Goal: Task Accomplishment & Management: Use online tool/utility

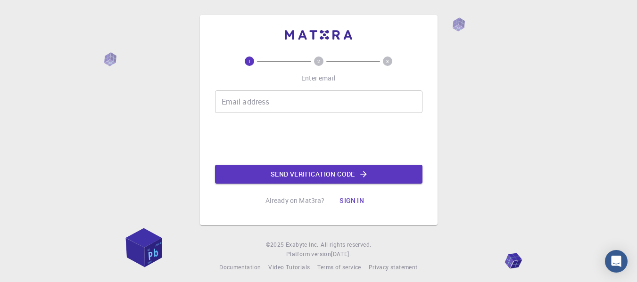
click at [254, 106] on input "Email address" at bounding box center [318, 102] width 207 height 23
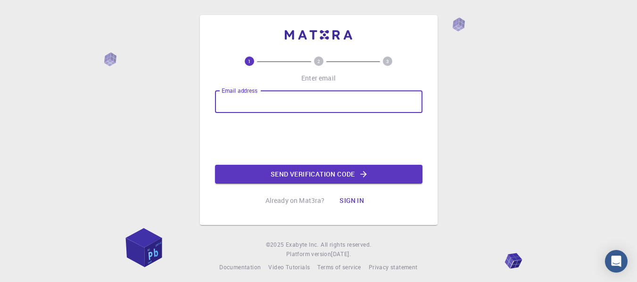
type input "sharibovimomjon@gmail.com"
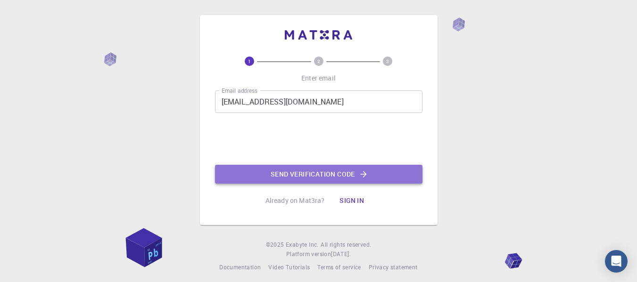
click at [317, 174] on button "Send verification code" at bounding box center [318, 174] width 207 height 19
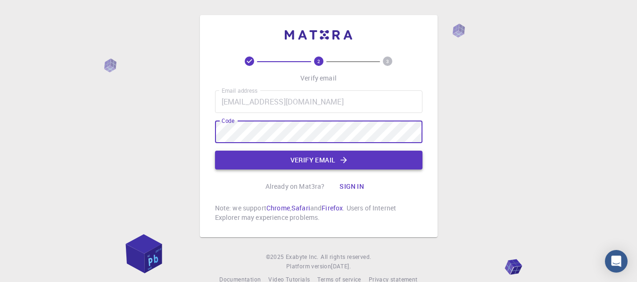
click at [304, 161] on button "Verify email" at bounding box center [318, 160] width 207 height 19
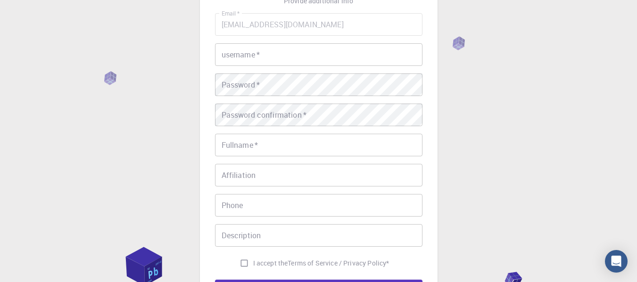
scroll to position [94, 0]
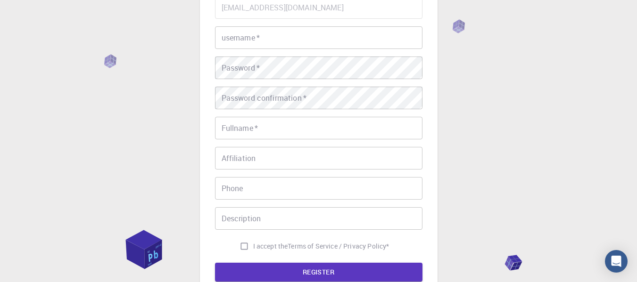
click at [144, 132] on div "3 Provide additional info Email   * sharibovimomjon@gmail.com Email   * usernam…" at bounding box center [318, 146] width 637 height 480
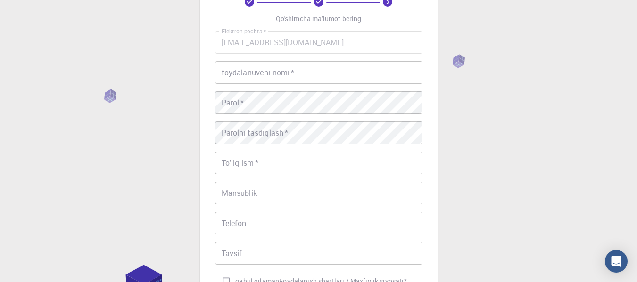
scroll to position [0, 0]
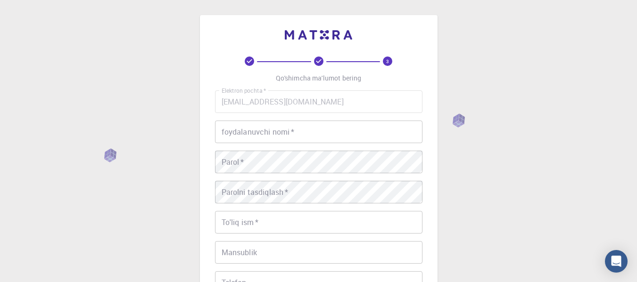
click at [255, 134] on input "foydalanuvchi nomi   *" at bounding box center [318, 132] width 207 height 23
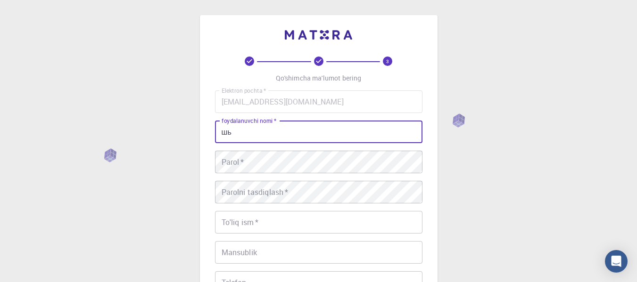
type input "ш"
type input "Imomjon"
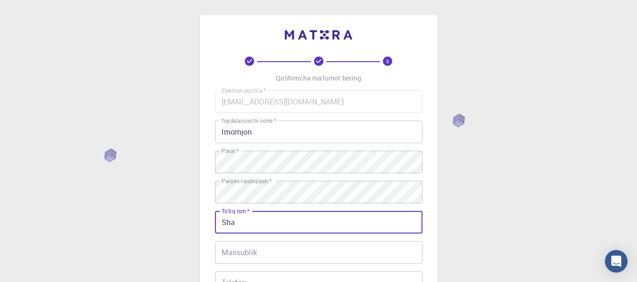
type input "Sharibov Imomjon Ikrom o'g'li"
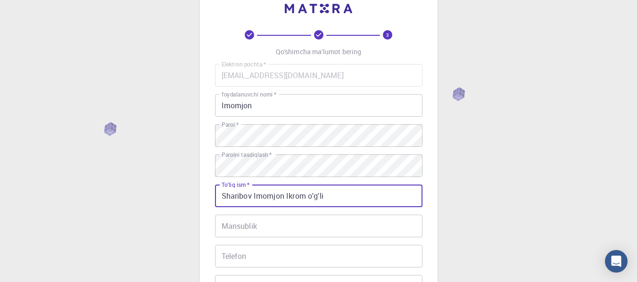
scroll to position [47, 0]
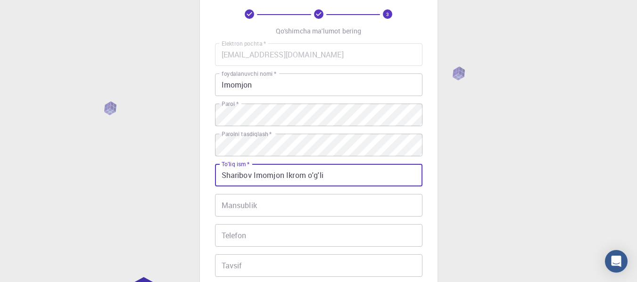
click at [280, 200] on input "Mansublik" at bounding box center [318, 205] width 207 height 23
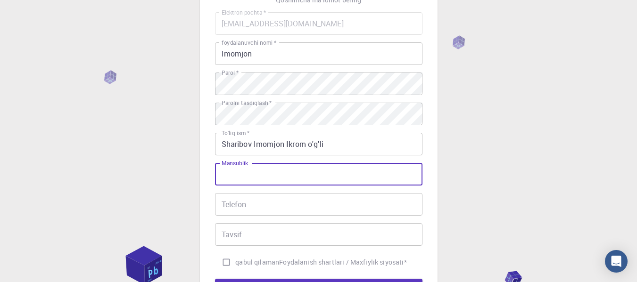
scroll to position [94, 0]
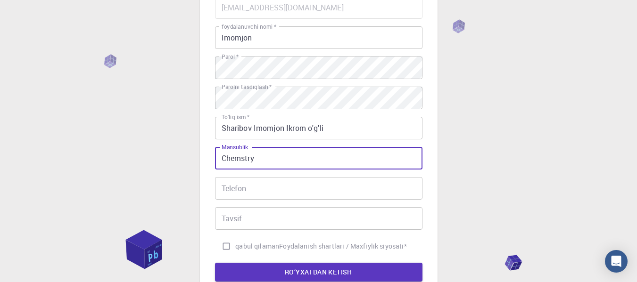
type input "Chemstry"
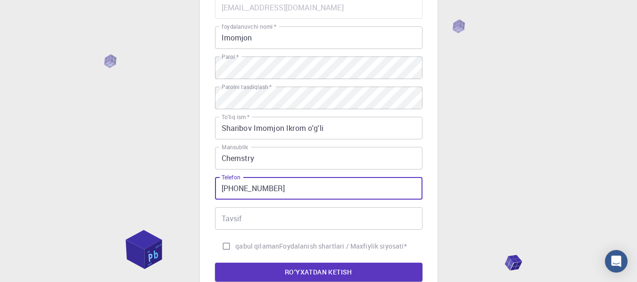
type input "+998937411722"
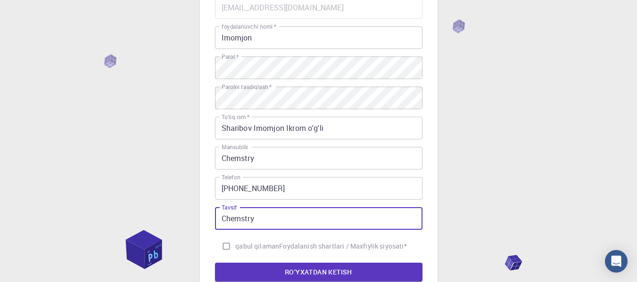
type input "Chemstry"
click at [227, 244] on input "qabul qilaman Foydalanish shartlari / Maxfiylik siyosati *" at bounding box center [226, 247] width 18 height 18
checkbox input "true"
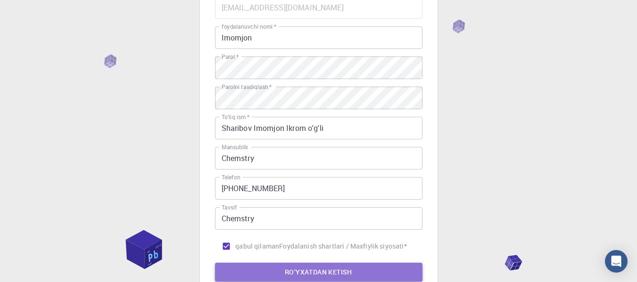
click at [276, 271] on button "RO‘YXATDAN KETISH" at bounding box center [318, 272] width 207 height 19
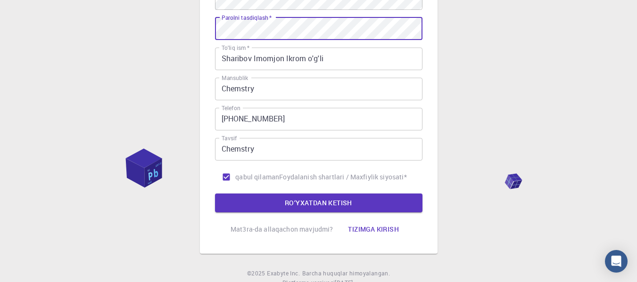
scroll to position [189, 0]
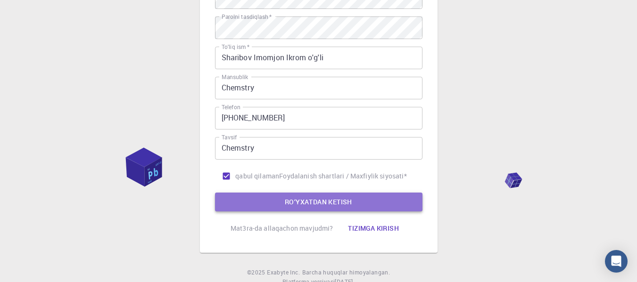
click at [265, 197] on button "RO‘YXATDAN KETISH" at bounding box center [318, 202] width 207 height 19
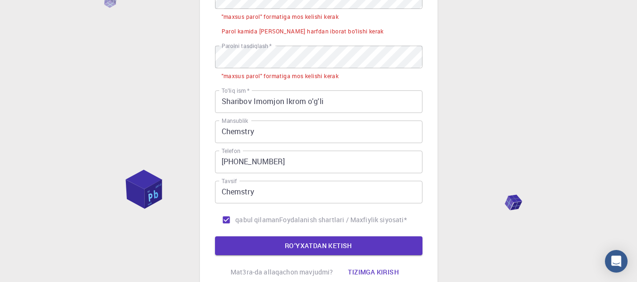
scroll to position [141, 0]
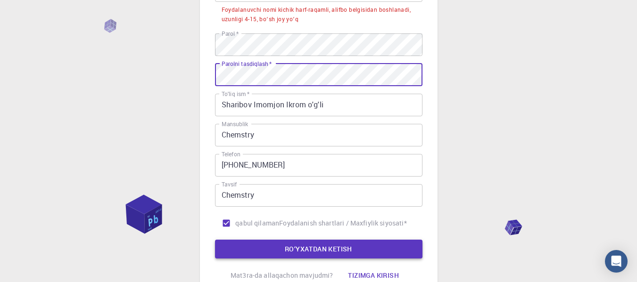
click at [302, 243] on button "RO‘YXATDAN KETISH" at bounding box center [318, 249] width 207 height 19
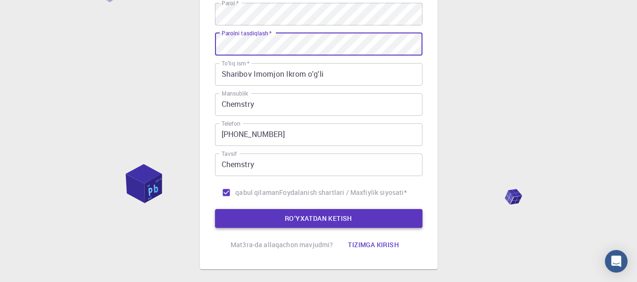
scroll to position [189, 0]
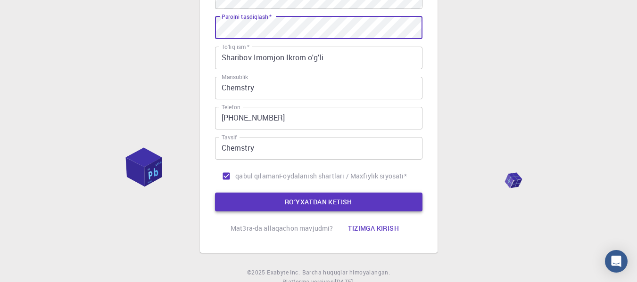
click at [312, 201] on font "RO‘YXATDAN KETISH" at bounding box center [318, 202] width 67 height 9
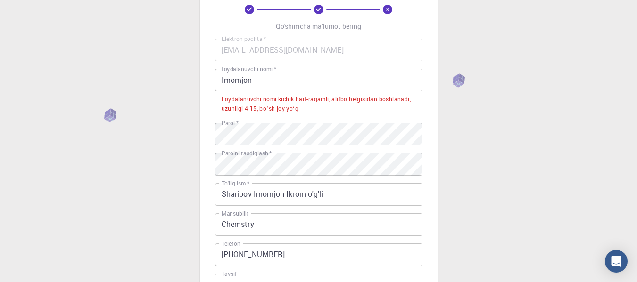
scroll to position [0, 0]
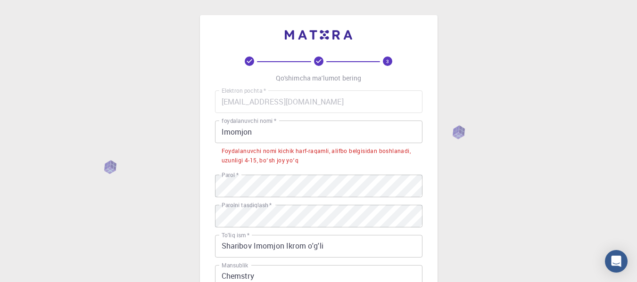
click at [271, 135] on input "Imomjon" at bounding box center [318, 132] width 207 height 23
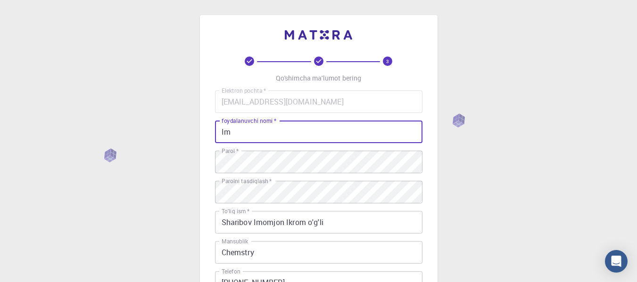
type input "I"
type input "imomjon1722"
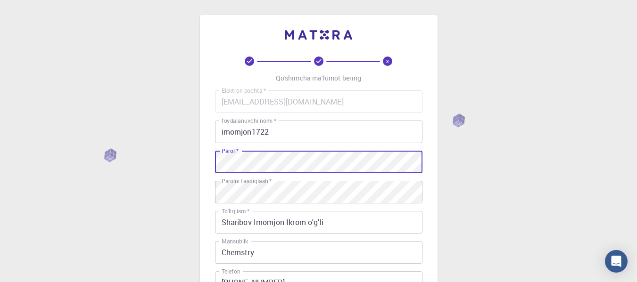
click at [209, 165] on div "3 Qo'shimcha ma'lumot bering Elektron pochta   * sharibovimomjon@gmail.com Elek…" at bounding box center [319, 216] width 238 height 403
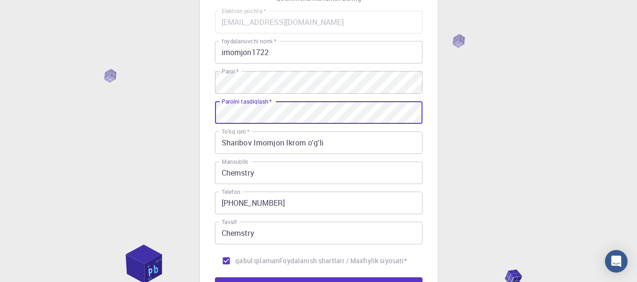
scroll to position [198, 0]
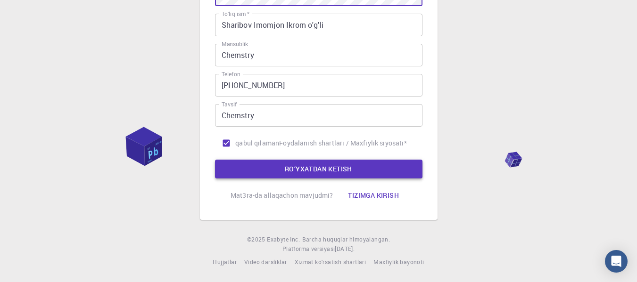
click at [272, 174] on button "RO‘YXATDAN KETISH" at bounding box center [318, 169] width 207 height 19
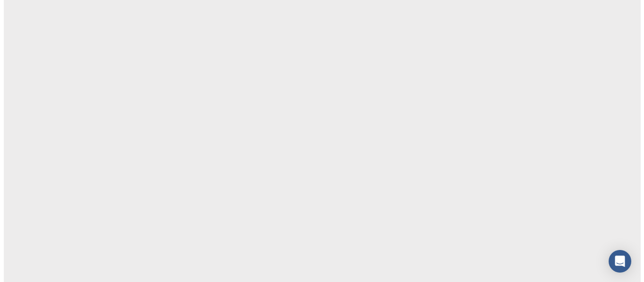
scroll to position [0, 0]
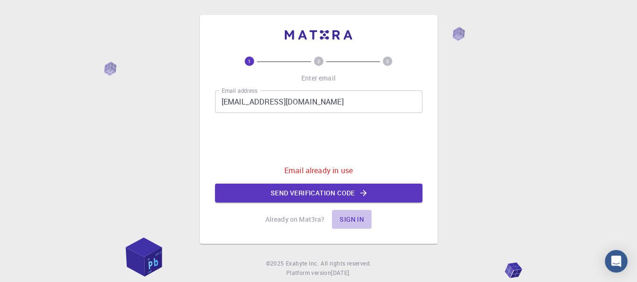
click at [339, 220] on button "Sign in" at bounding box center [352, 219] width 40 height 19
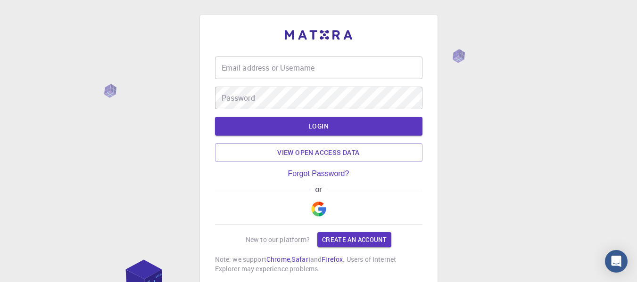
type input "sharibovimomjon@gmail.com"
click at [324, 122] on button "LOGIN" at bounding box center [318, 126] width 207 height 19
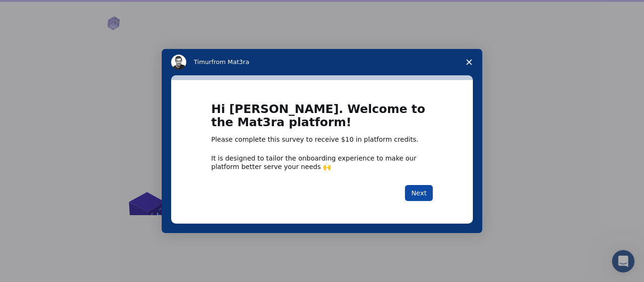
click at [415, 191] on button "Next" at bounding box center [419, 193] width 28 height 16
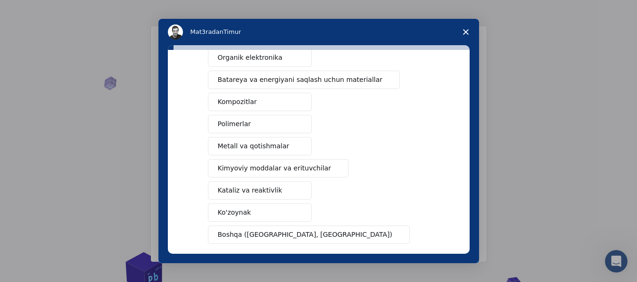
scroll to position [141, 0]
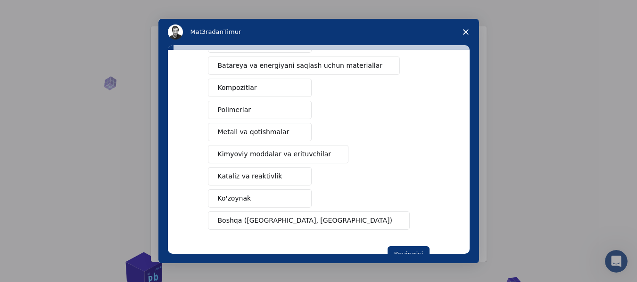
click at [280, 105] on button "Polimerlar" at bounding box center [260, 110] width 104 height 18
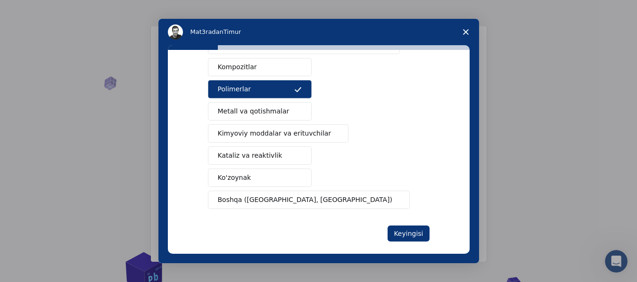
scroll to position [173, 0]
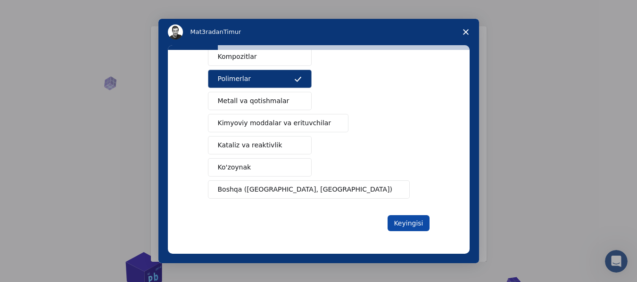
click at [404, 220] on font "Keyingisi" at bounding box center [408, 224] width 29 height 8
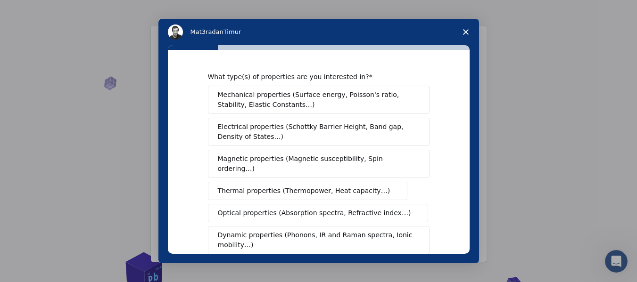
click at [528, 31] on div "Interkom messenjeri" at bounding box center [318, 141] width 637 height 282
drag, startPoint x: 533, startPoint y: 92, endPoint x: 494, endPoint y: 55, distance: 54.0
click at [533, 92] on div "Interkom messenjeri" at bounding box center [318, 141] width 637 height 282
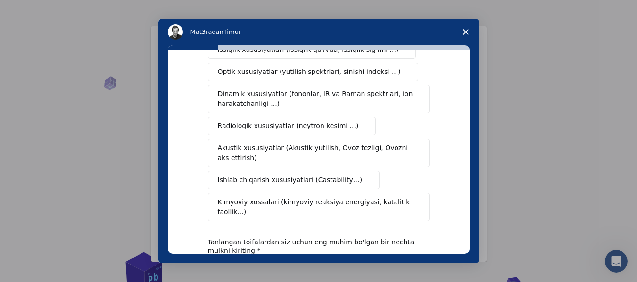
scroll to position [189, 0]
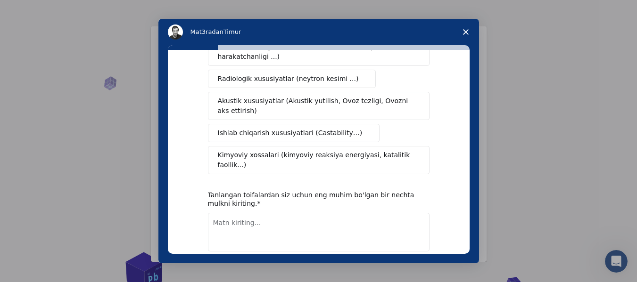
click at [326, 151] on font "Kimyoviy xossalari (kimyoviy reaksiya energiyasi, katalitik faollik...)" at bounding box center [314, 159] width 192 height 17
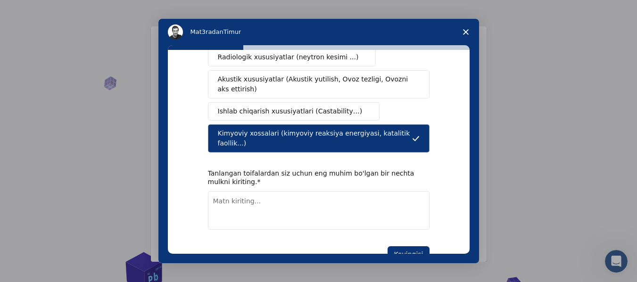
scroll to position [222, 0]
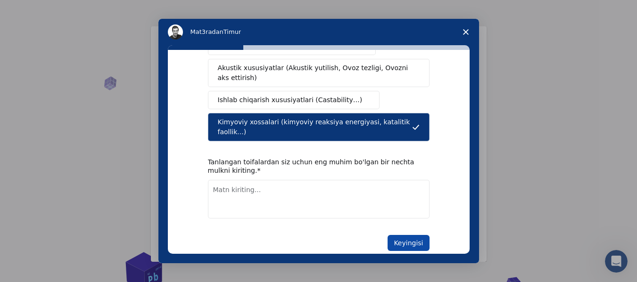
click at [401, 239] on font "Keyingisi" at bounding box center [408, 243] width 29 height 8
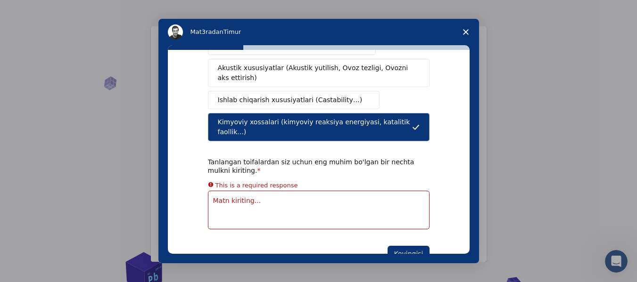
click at [324, 191] on textarea "Matn kiriting..." at bounding box center [319, 210] width 222 height 39
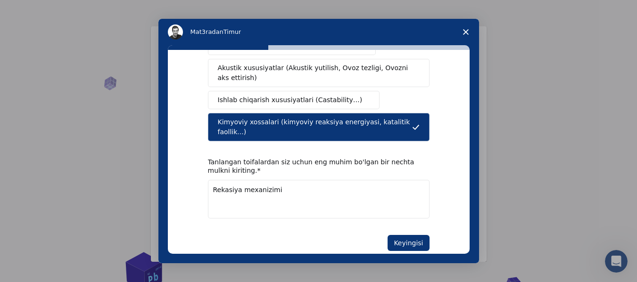
paste textarea "action mechanism"
type textarea "Reaction mechanism"
click at [413, 239] on font "Keyingisi" at bounding box center [408, 243] width 29 height 8
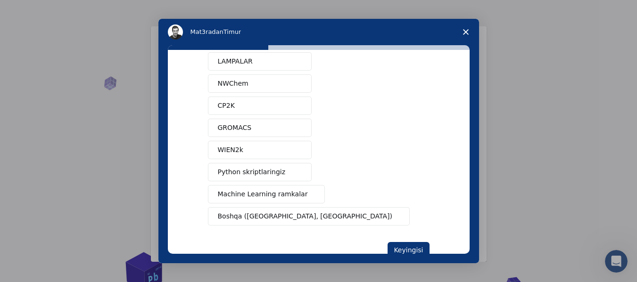
scroll to position [94, 0]
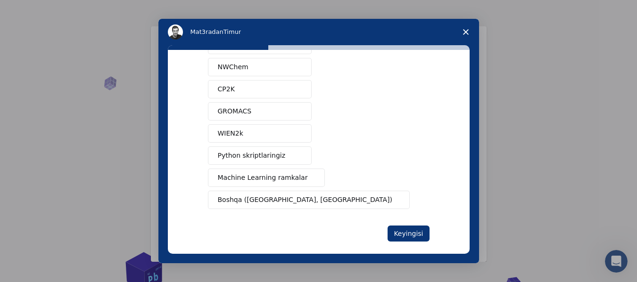
click at [253, 201] on font "Boshqa (Iltimos, belgilang)" at bounding box center [305, 200] width 174 height 8
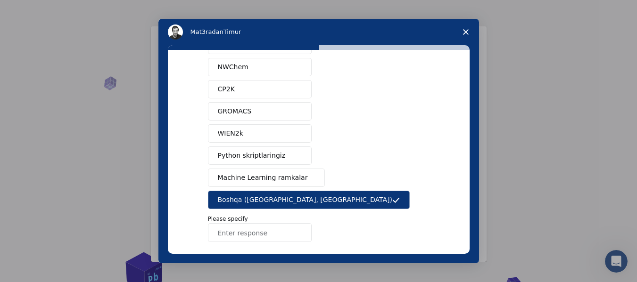
click at [253, 201] on font "Boshqa (Iltimos, belgilang)" at bounding box center [305, 200] width 174 height 8
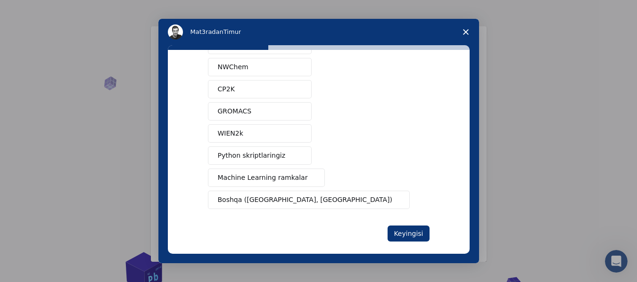
click at [248, 176] on font "Machine Learning ramkalar" at bounding box center [263, 178] width 90 height 8
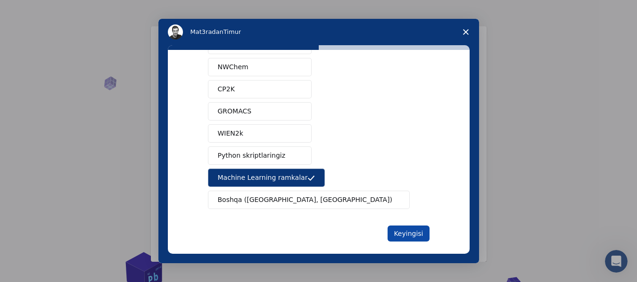
click at [406, 228] on button "Keyingisi" at bounding box center [408, 234] width 41 height 16
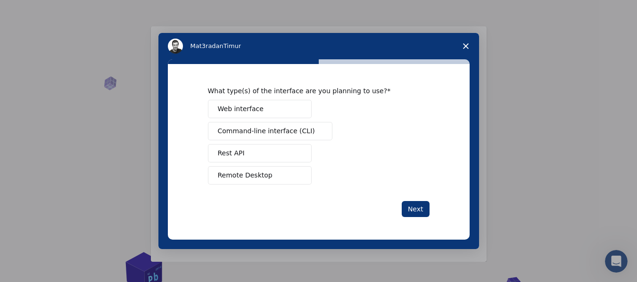
scroll to position [0, 0]
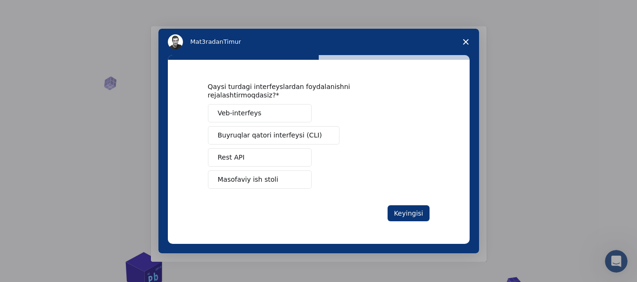
click at [261, 176] on font "Masofaviy ish stoli" at bounding box center [248, 180] width 61 height 8
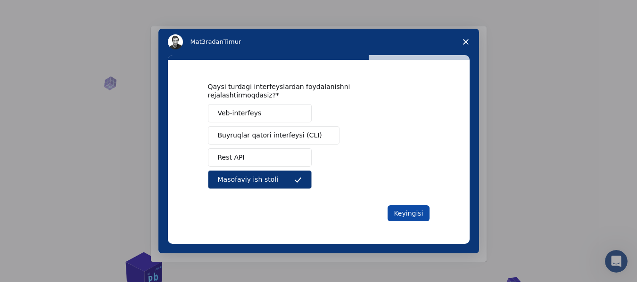
click at [402, 210] on font "Keyingisi" at bounding box center [408, 214] width 29 height 8
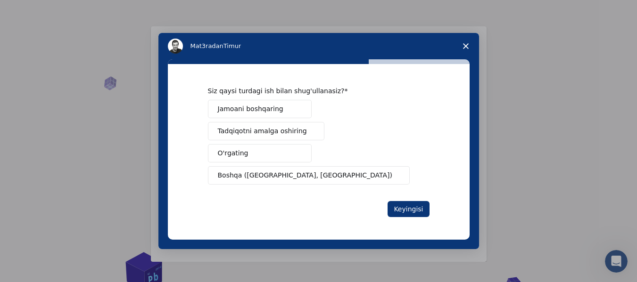
click at [289, 130] on font "Tadqiqotni amalga oshiring" at bounding box center [262, 131] width 89 height 8
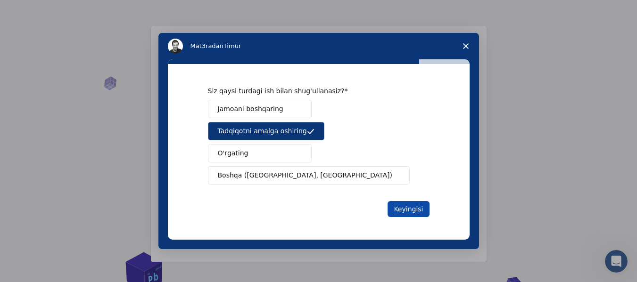
click at [409, 211] on font "Keyingisi" at bounding box center [408, 210] width 29 height 8
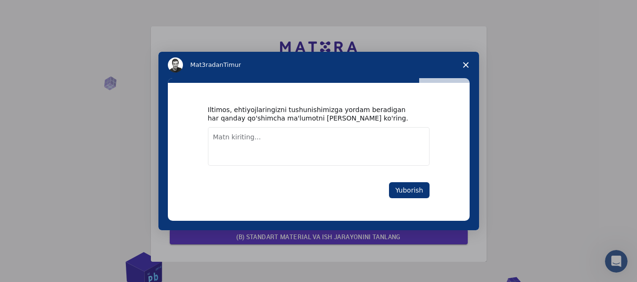
click at [268, 144] on textarea "Matn kiriting..." at bounding box center [319, 146] width 222 height 39
paste textarea "Creating a motion graph of the reaction mechanism of chemical reactions"
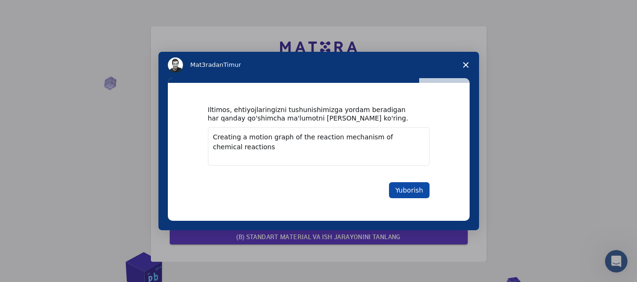
type textarea "Creating a motion graph of the reaction mechanism of chemical reactions"
click at [406, 191] on font "Yuborish" at bounding box center [409, 191] width 28 height 8
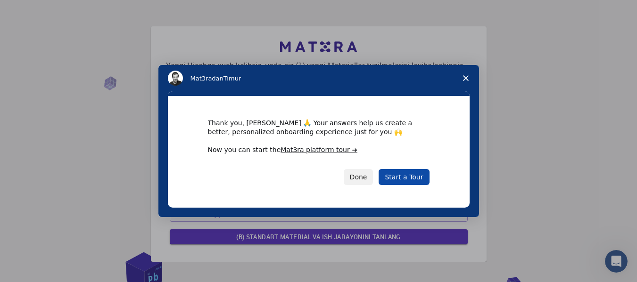
click at [409, 180] on link "Start a Tour" at bounding box center [404, 177] width 50 height 16
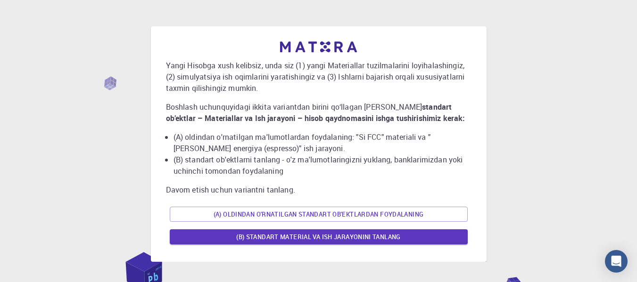
scroll to position [47, 0]
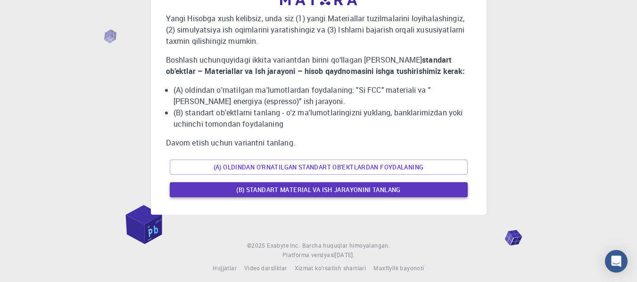
click at [293, 191] on font "(B) Standart material va ish jarayonini tanlang" at bounding box center [318, 190] width 164 height 8
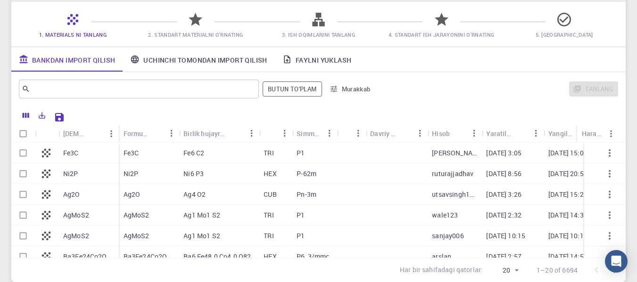
scroll to position [119, 0]
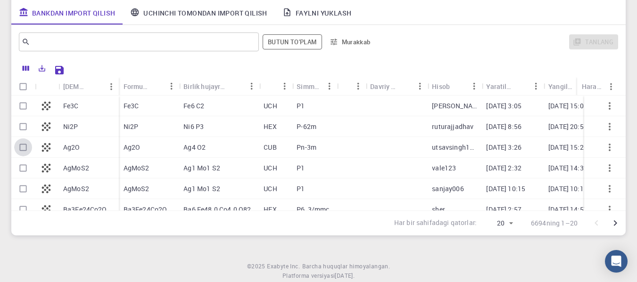
click at [25, 148] on input "Qatorni tanlang" at bounding box center [23, 148] width 18 height 18
checkbox input "true"
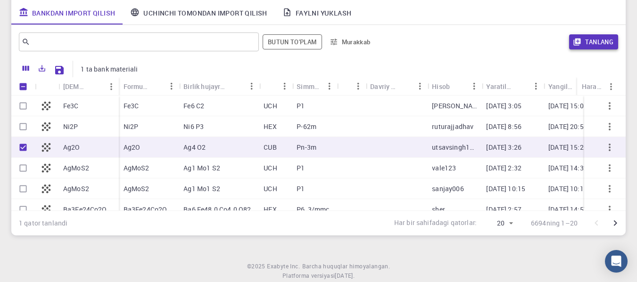
click at [589, 48] on font "Tanlang" at bounding box center [599, 41] width 28 height 11
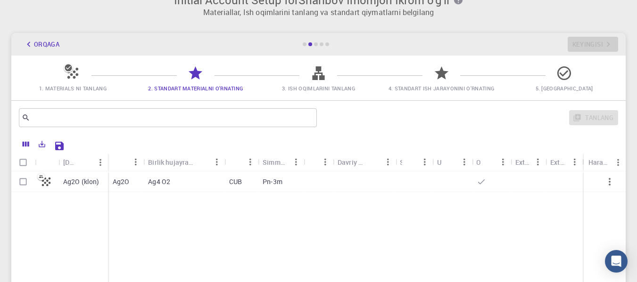
scroll to position [4, 0]
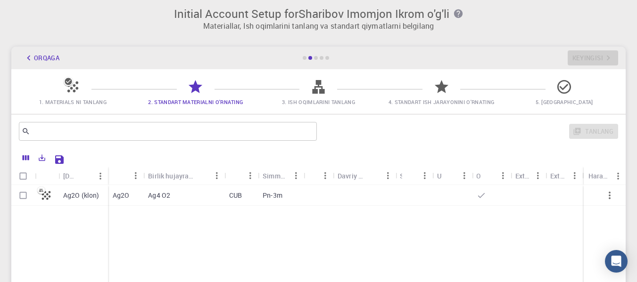
click at [71, 197] on font "Ag2O (klon)" at bounding box center [81, 195] width 36 height 9
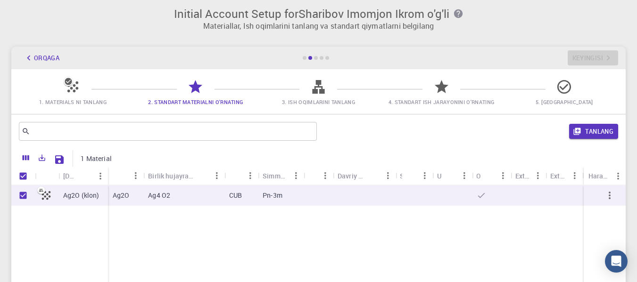
checkbox input "true"
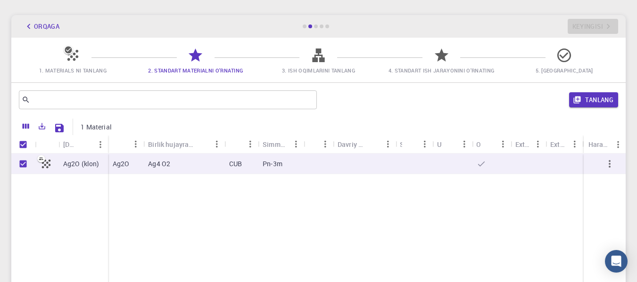
scroll to position [51, 0]
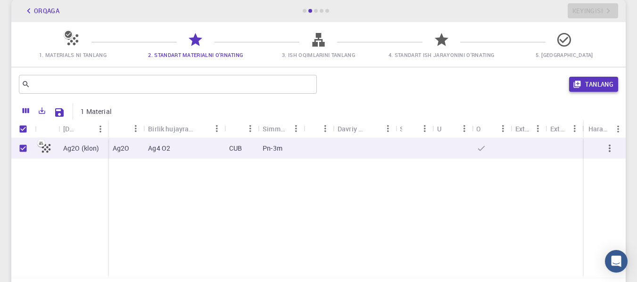
click at [587, 86] on font "Tanlang" at bounding box center [599, 84] width 28 height 8
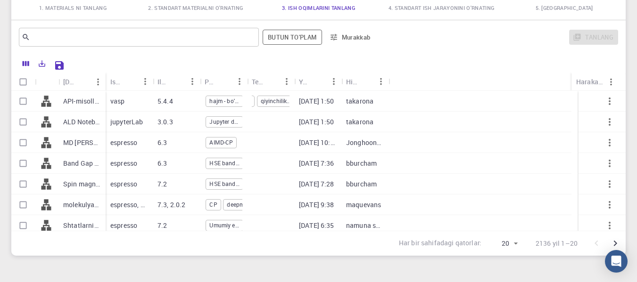
scroll to position [0, 81]
click at [25, 99] on input "Qatorni tanlang" at bounding box center [23, 101] width 18 height 18
checkbox input "true"
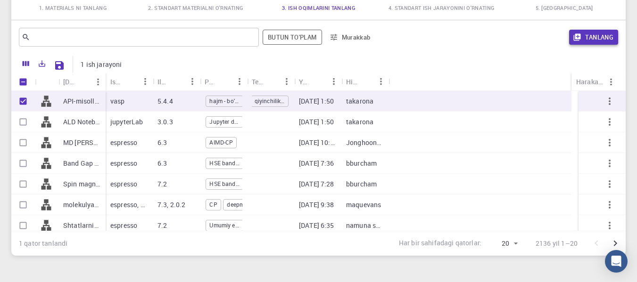
click at [599, 36] on font "Tanlang" at bounding box center [599, 37] width 28 height 8
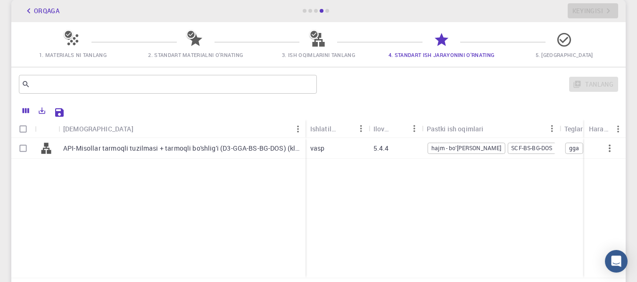
scroll to position [99, 0]
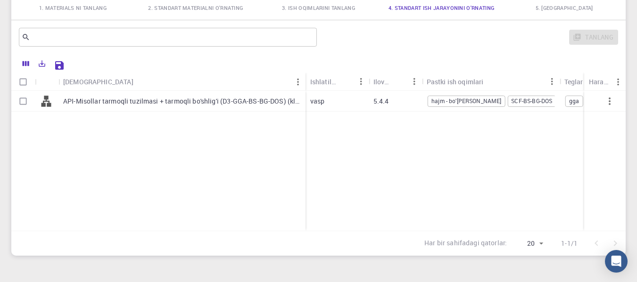
click at [12, 102] on div at bounding box center [23, 101] width 24 height 21
click at [22, 102] on input "Qatorni tanlang" at bounding box center [23, 101] width 18 height 18
checkbox input "true"
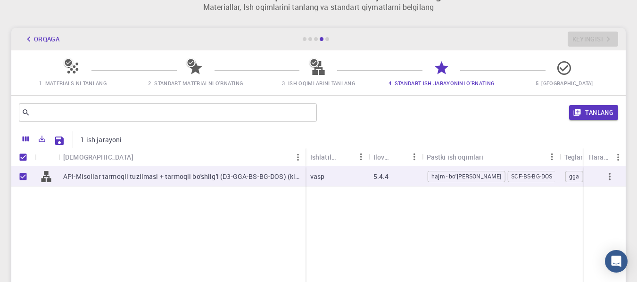
scroll to position [4, 0]
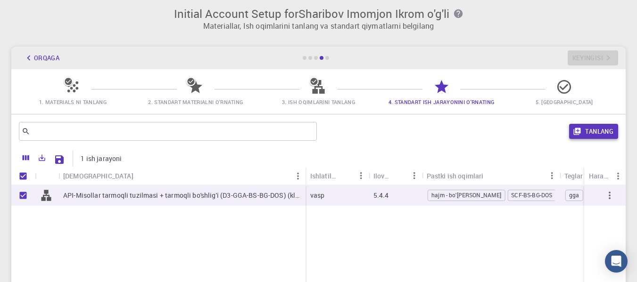
click at [611, 125] on button "Tanlang" at bounding box center [593, 131] width 49 height 15
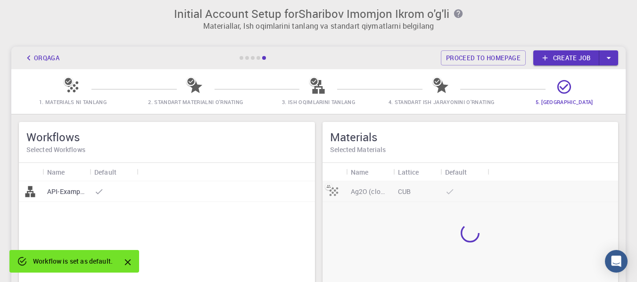
scroll to position [99, 0]
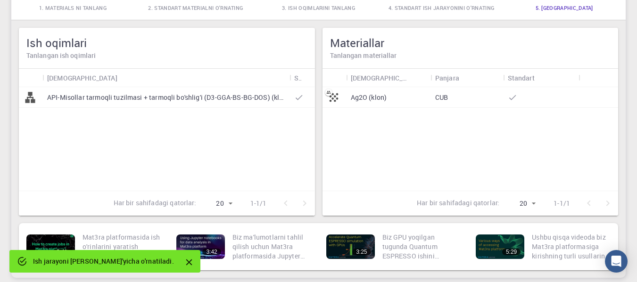
click at [342, 99] on div at bounding box center [334, 97] width 24 height 21
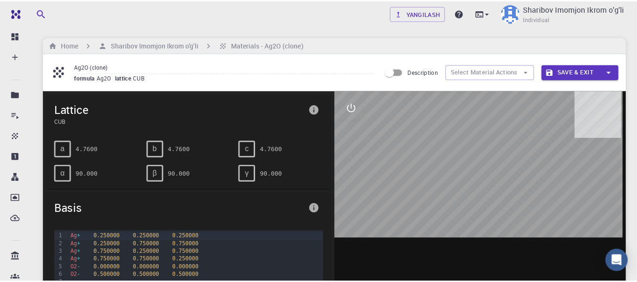
scroll to position [47, 0]
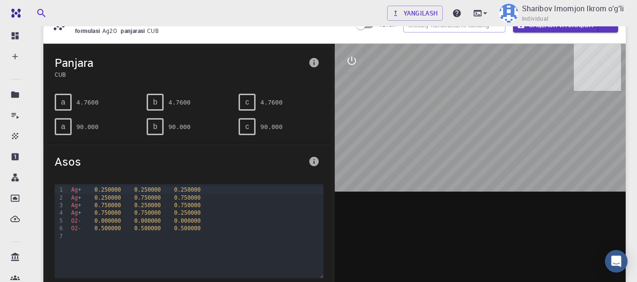
drag, startPoint x: 466, startPoint y: 112, endPoint x: 458, endPoint y: 139, distance: 28.5
click at [458, 139] on div at bounding box center [480, 190] width 291 height 293
drag, startPoint x: 452, startPoint y: 123, endPoint x: 455, endPoint y: 142, distance: 19.7
click at [455, 142] on div at bounding box center [480, 190] width 291 height 293
click at [466, 129] on div at bounding box center [480, 190] width 291 height 293
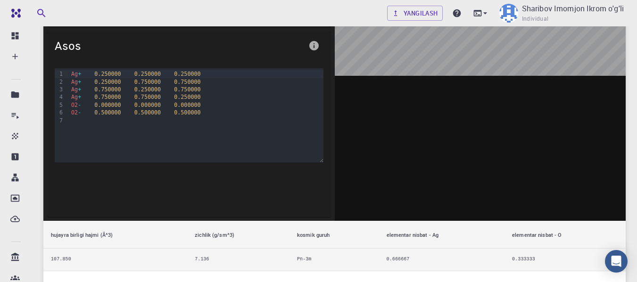
scroll to position [141, 0]
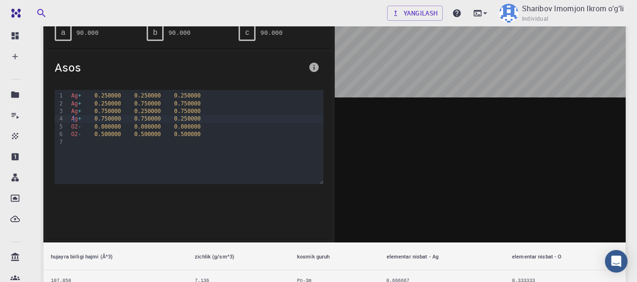
click at [73, 115] on div "Ag + 0.750000 0.750000 0.250000" at bounding box center [195, 119] width 255 height 8
click at [87, 107] on div "Ag + 0.250000 0.750000 0.750000" at bounding box center [195, 104] width 255 height 8
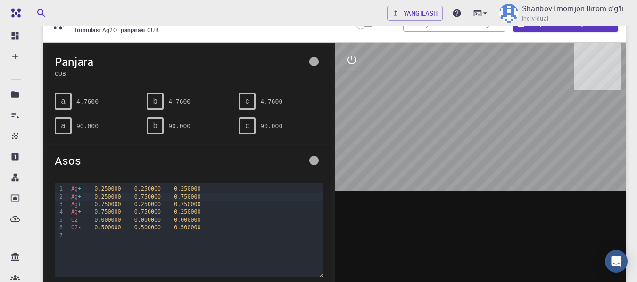
scroll to position [47, 0]
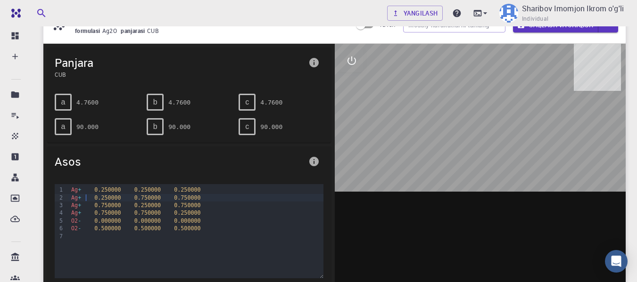
click at [65, 126] on font "a" at bounding box center [63, 127] width 4 height 8
click at [66, 98] on div "a" at bounding box center [63, 102] width 17 height 17
drag, startPoint x: 489, startPoint y: 95, endPoint x: 440, endPoint y: 118, distance: 54.4
click at [456, 129] on div at bounding box center [480, 190] width 291 height 293
click at [351, 61] on icon "interaktiv" at bounding box center [351, 61] width 8 height 8
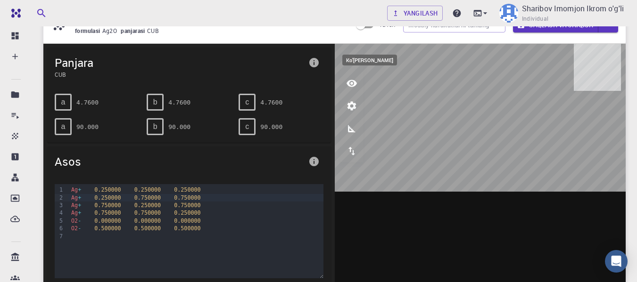
click at [353, 91] on button "ko'rish" at bounding box center [351, 83] width 23 height 23
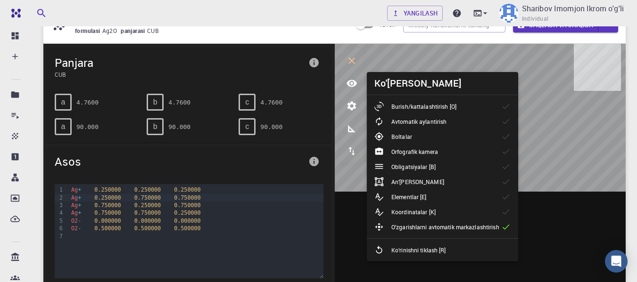
click at [395, 110] on p "Burish/kattalashtirish [O]" at bounding box center [423, 106] width 65 height 8
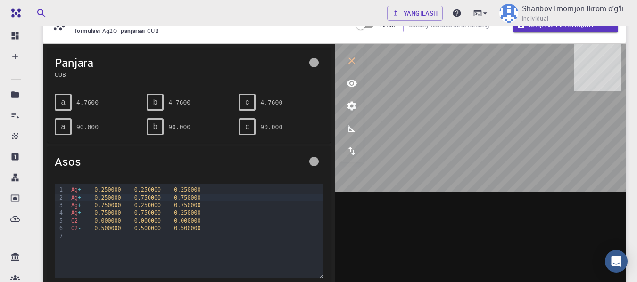
click at [354, 82] on icon "ko'rish" at bounding box center [352, 83] width 10 height 7
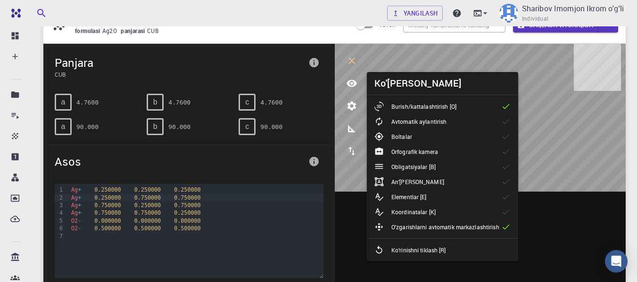
click at [399, 121] on font "Avtomatik aylantirish" at bounding box center [418, 122] width 55 height 8
click at [437, 193] on li "Elementlar [E]" at bounding box center [442, 197] width 151 height 15
click at [445, 213] on li "Koordinatalar [K]" at bounding box center [442, 212] width 151 height 15
click at [444, 186] on div "An'anaviy hujayra" at bounding box center [412, 181] width 77 height 9
click at [444, 166] on li "Obligatsiyalar [B]" at bounding box center [442, 166] width 151 height 15
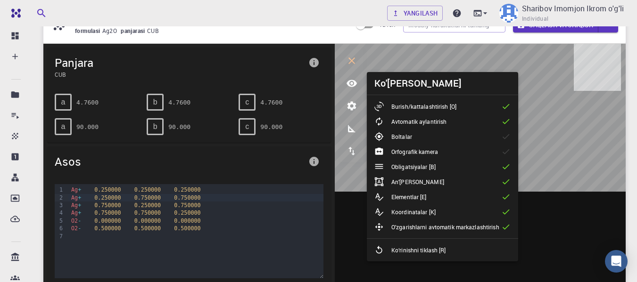
click at [442, 153] on div "Orfografik kamera" at bounding box center [409, 151] width 71 height 9
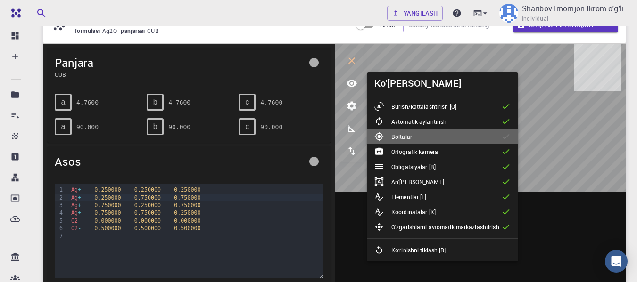
click at [444, 142] on li "Boltalar" at bounding box center [442, 136] width 151 height 15
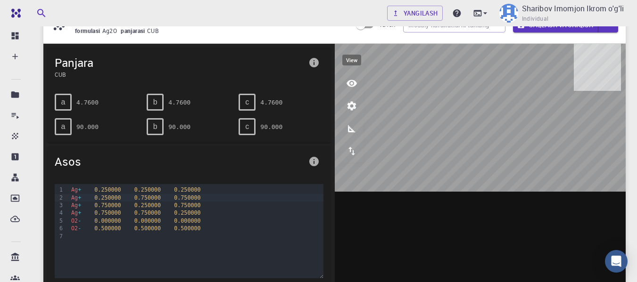
click at [346, 84] on icon "ko'rish" at bounding box center [351, 83] width 11 height 11
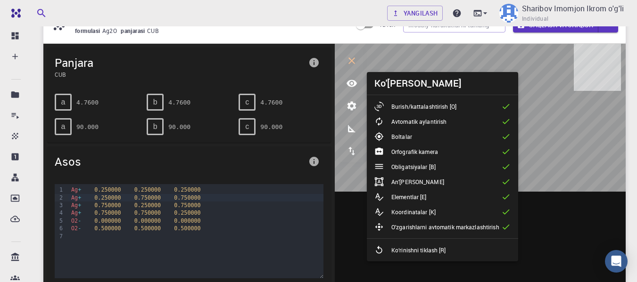
click at [457, 223] on div "O'zgarishlarni avtomatik markazlashtirish" at bounding box center [440, 227] width 132 height 9
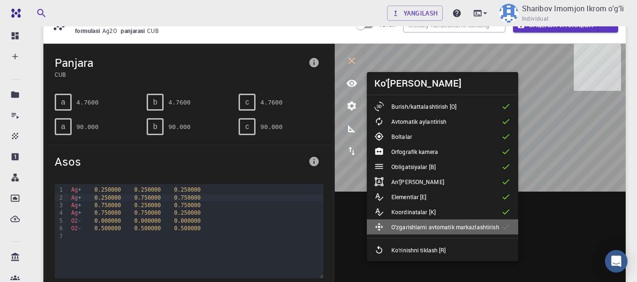
click at [457, 223] on div "O'zgarishlarni avtomatik markazlashtirish" at bounding box center [440, 227] width 132 height 9
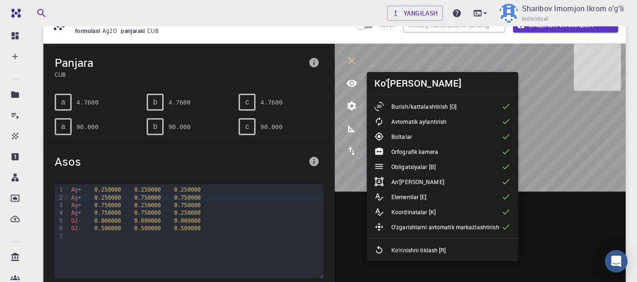
click at [503, 210] on icon at bounding box center [505, 211] width 9 height 9
click at [503, 194] on icon at bounding box center [505, 196] width 9 height 9
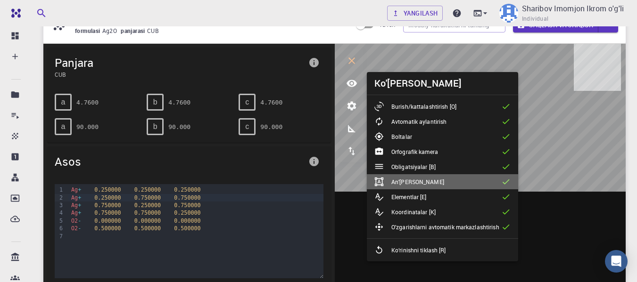
click at [500, 184] on li "An'anaviy hujayra" at bounding box center [442, 181] width 151 height 15
click at [501, 180] on icon at bounding box center [505, 181] width 9 height 9
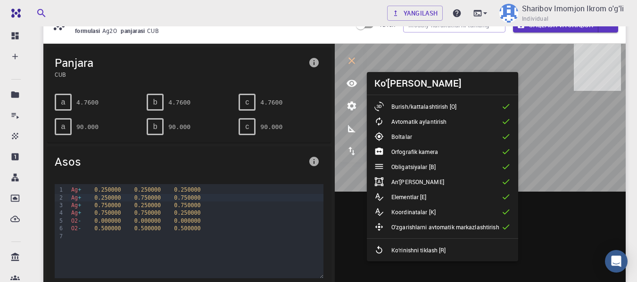
click at [501, 167] on icon at bounding box center [505, 166] width 9 height 9
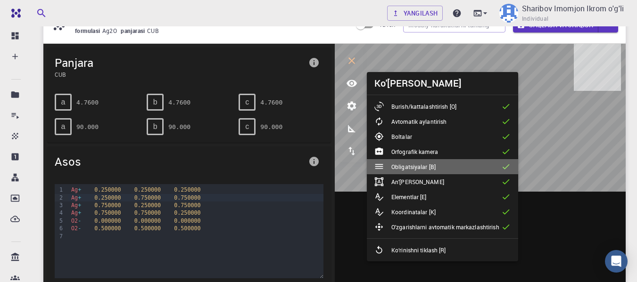
click at [501, 167] on icon at bounding box center [505, 166] width 9 height 9
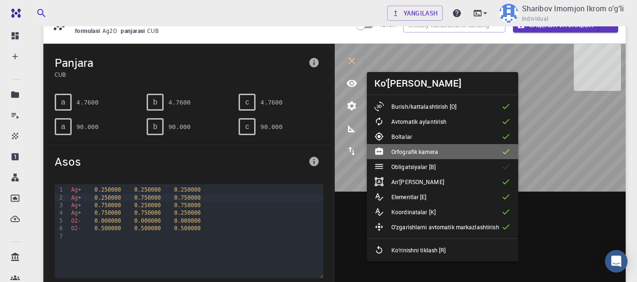
click at [501, 150] on icon at bounding box center [505, 151] width 9 height 9
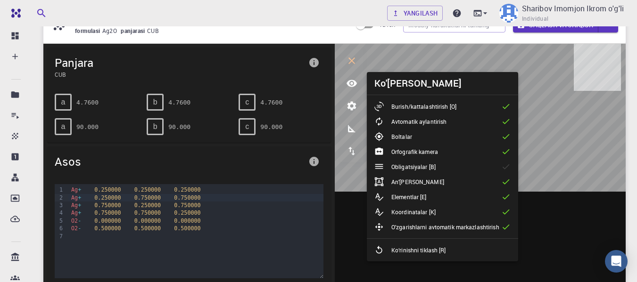
click at [437, 254] on p "Ko‘rinishni tiklash [R]" at bounding box center [418, 250] width 55 height 8
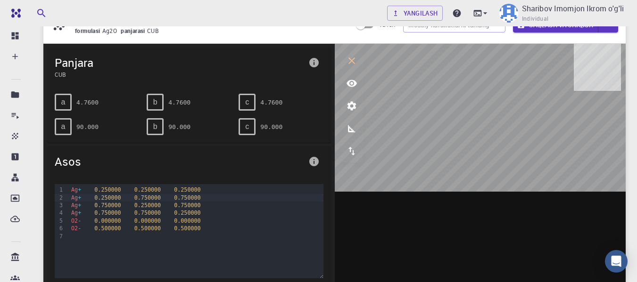
click at [352, 85] on icon "ko'rish" at bounding box center [352, 83] width 10 height 7
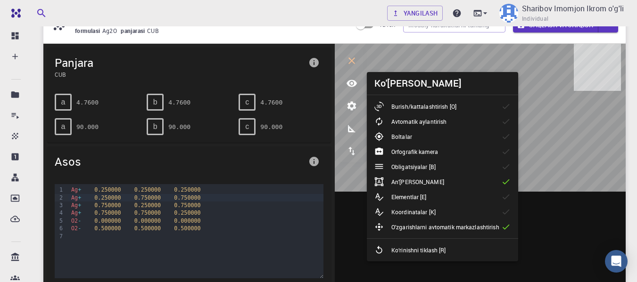
click at [437, 116] on li "Avtomatik aylantirish" at bounding box center [442, 121] width 151 height 15
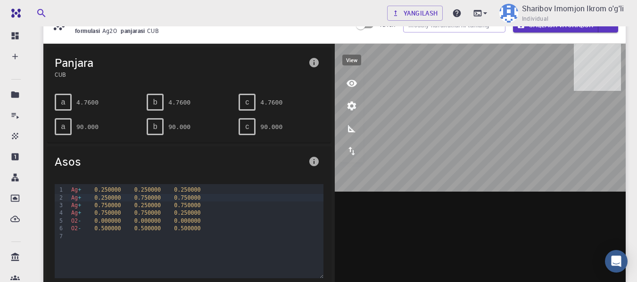
click at [346, 88] on icon "ko'rish" at bounding box center [351, 83] width 11 height 11
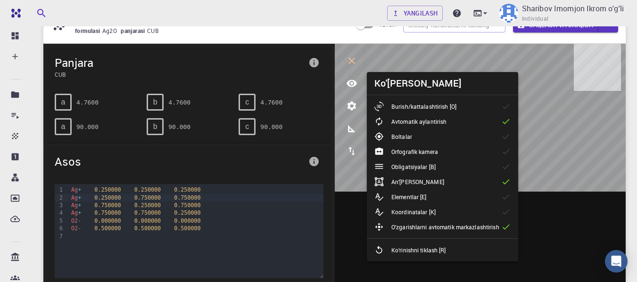
click at [388, 138] on div at bounding box center [382, 136] width 17 height 9
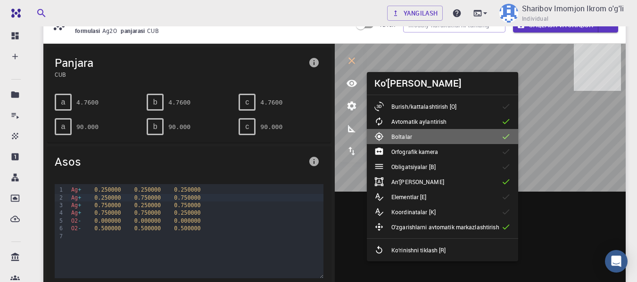
click at [448, 139] on li "Boltalar" at bounding box center [442, 136] width 151 height 15
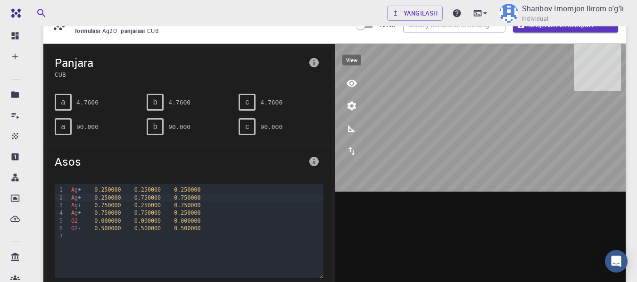
click at [347, 87] on icon "ko'rish" at bounding box center [351, 83] width 11 height 11
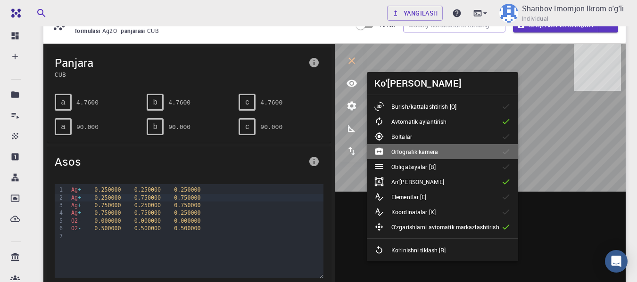
click at [411, 157] on li "Orfografik kamera" at bounding box center [442, 151] width 151 height 15
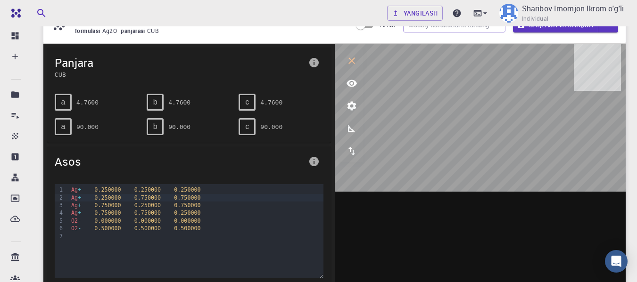
click at [345, 85] on button "ko'rish" at bounding box center [351, 83] width 23 height 23
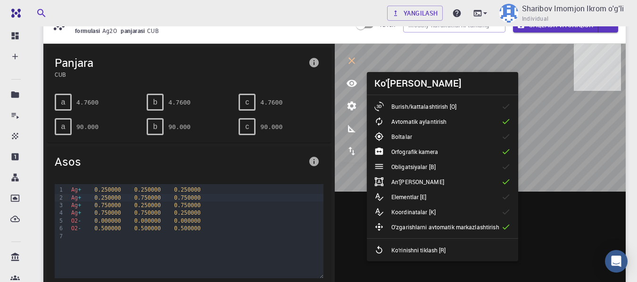
click at [409, 154] on font "Orfografik kamera" at bounding box center [414, 152] width 47 height 8
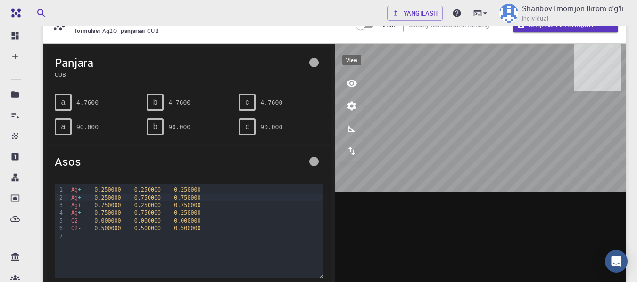
click at [352, 82] on icon "ko'rish" at bounding box center [351, 83] width 11 height 11
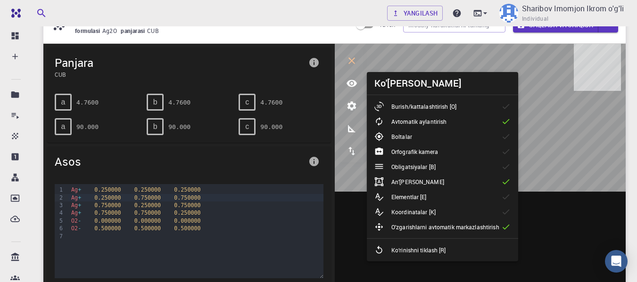
click at [414, 107] on font "Burish/kattalashtirish [O]" at bounding box center [423, 107] width 65 height 8
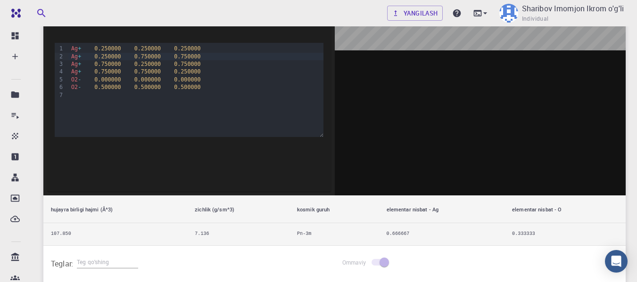
scroll to position [0, 0]
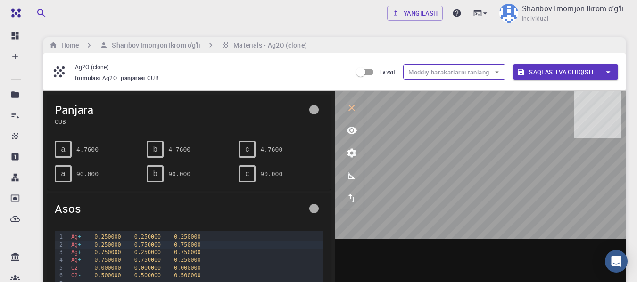
click at [418, 70] on font "Moddiy harakatlarni tanlang" at bounding box center [448, 72] width 81 height 8
click at [450, 74] on font "Moddiy harakatlarni tanlang" at bounding box center [448, 72] width 81 height 8
click at [605, 73] on icon "button" at bounding box center [608, 72] width 10 height 10
click at [605, 73] on div at bounding box center [318, 141] width 637 height 282
click at [605, 73] on icon "button" at bounding box center [608, 72] width 10 height 10
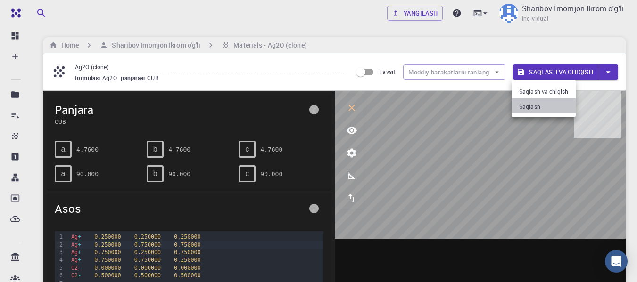
click at [535, 105] on font "Saqlash" at bounding box center [529, 107] width 21 height 8
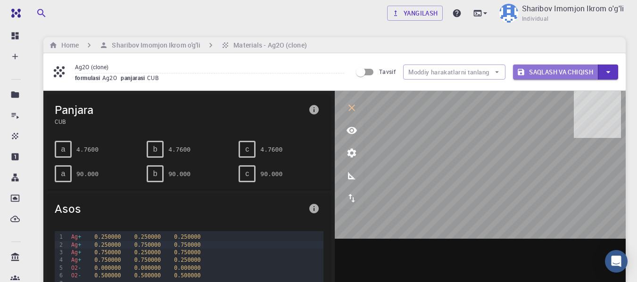
click at [541, 71] on font "Saqlash va chiqish" at bounding box center [561, 72] width 64 height 8
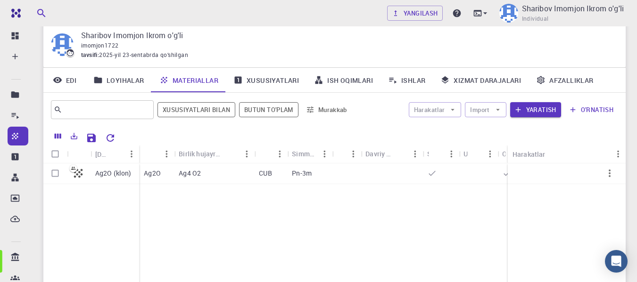
scroll to position [47, 0]
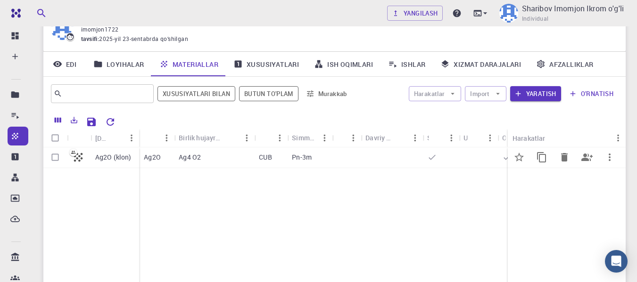
click at [609, 157] on icon "button" at bounding box center [610, 158] width 2 height 8
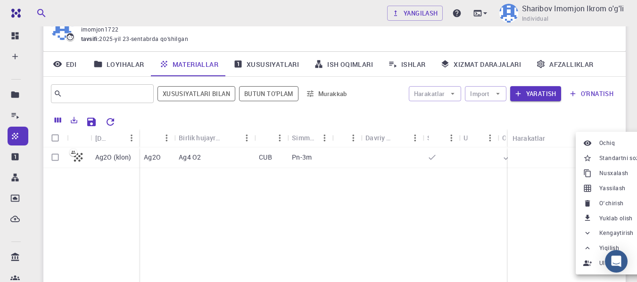
click at [602, 219] on font "Yuklab olish" at bounding box center [615, 219] width 33 height 8
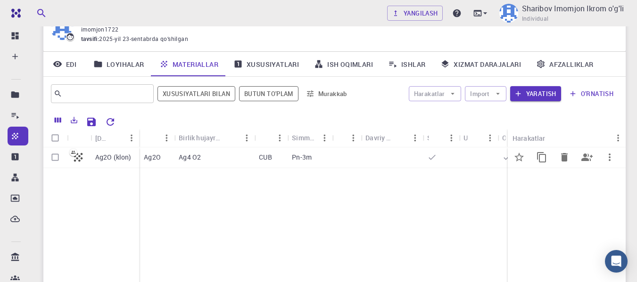
click at [609, 153] on icon "button" at bounding box center [609, 157] width 11 height 11
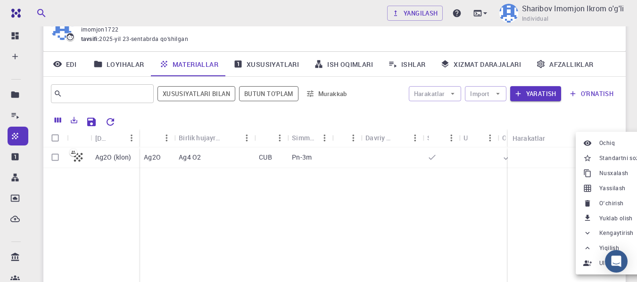
click at [602, 215] on font "Yuklab olish" at bounding box center [615, 219] width 33 height 8
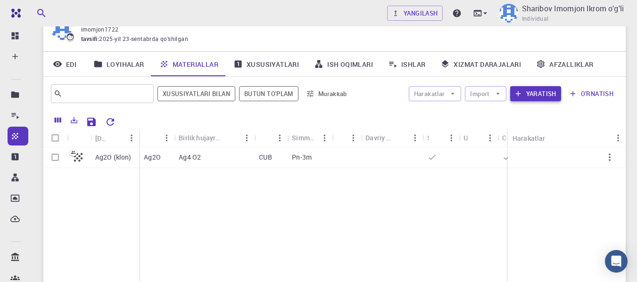
click at [536, 92] on font "Yaratish" at bounding box center [541, 94] width 30 height 8
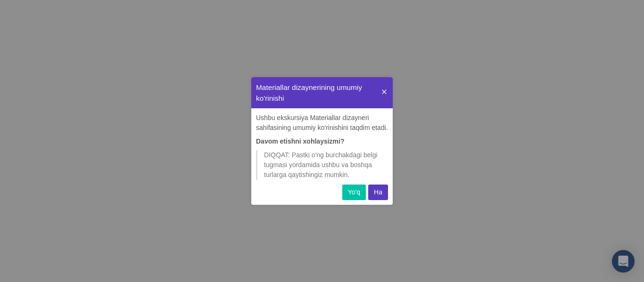
scroll to position [121, 134]
click at [373, 193] on button "Ha" at bounding box center [378, 193] width 20 height 16
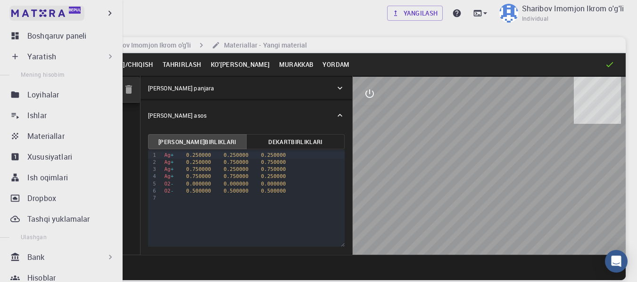
click at [15, 18] on link "Bepul" at bounding box center [46, 13] width 75 height 15
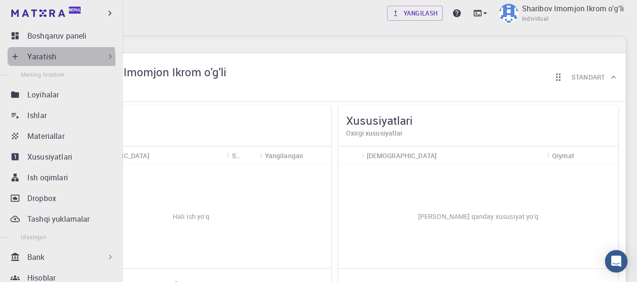
click at [39, 59] on font "Yaratish" at bounding box center [41, 56] width 29 height 10
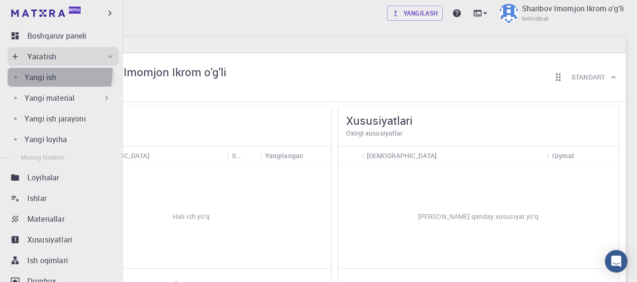
click at [42, 71] on link "Yangi ish" at bounding box center [61, 77] width 107 height 19
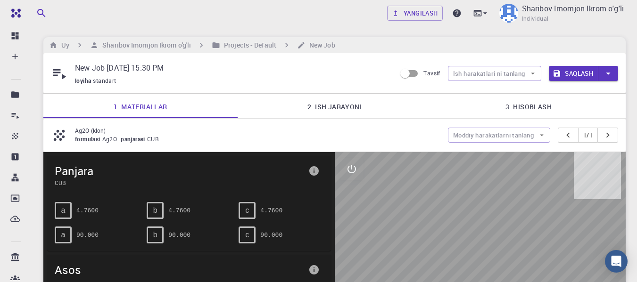
click at [65, 76] on icon at bounding box center [59, 74] width 13 height 10
click at [63, 75] on icon at bounding box center [59, 74] width 13 height 10
click at [403, 72] on input "Tavsif" at bounding box center [405, 74] width 54 height 18
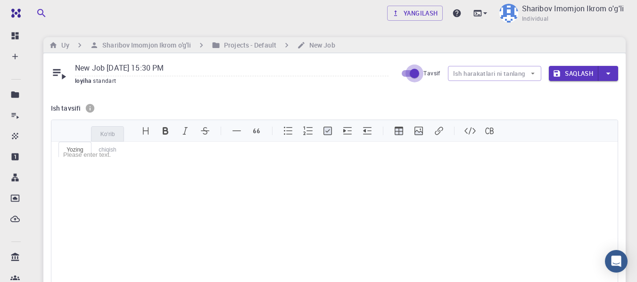
click at [403, 72] on input "Tavsif" at bounding box center [415, 74] width 54 height 18
checkbox input "false"
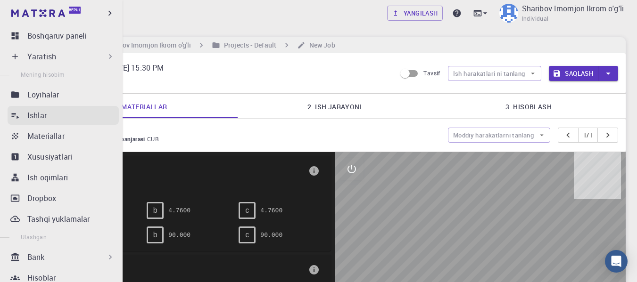
drag, startPoint x: 35, startPoint y: 121, endPoint x: 35, endPoint y: 114, distance: 7.1
click at [35, 121] on link "Ishlar" at bounding box center [63, 115] width 111 height 19
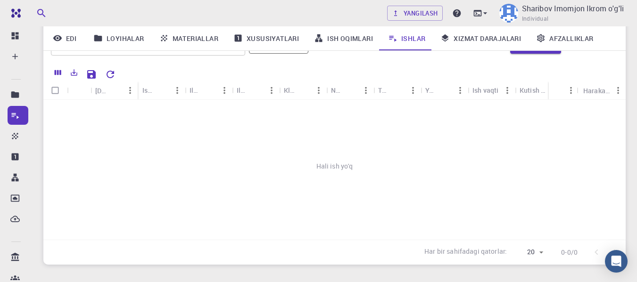
scroll to position [47, 0]
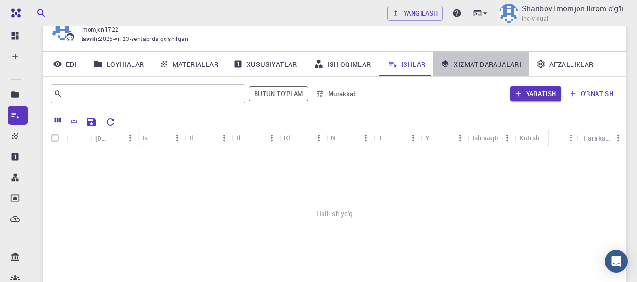
click at [492, 60] on font "Xizmat darajalari" at bounding box center [487, 64] width 67 height 9
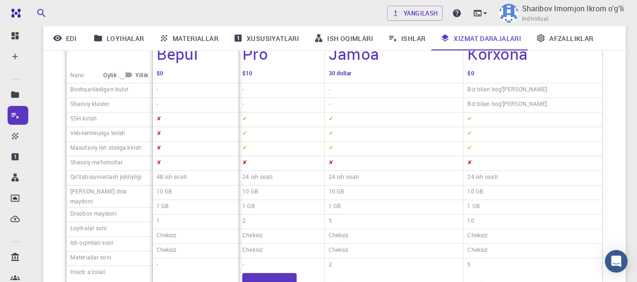
scroll to position [141, 0]
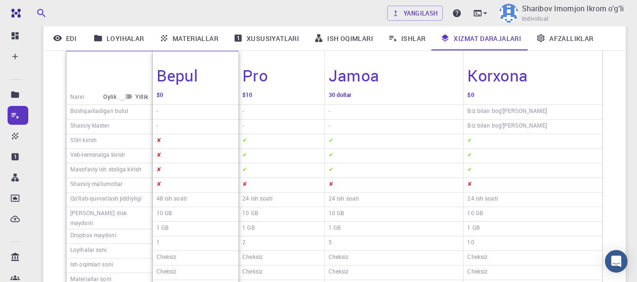
click at [121, 99] on input "checkbox" at bounding box center [122, 96] width 34 height 11
click at [121, 99] on input "checkbox" at bounding box center [130, 96] width 34 height 11
checkbox input "false"
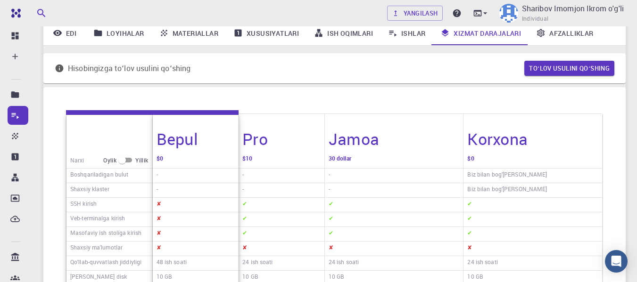
scroll to position [0, 0]
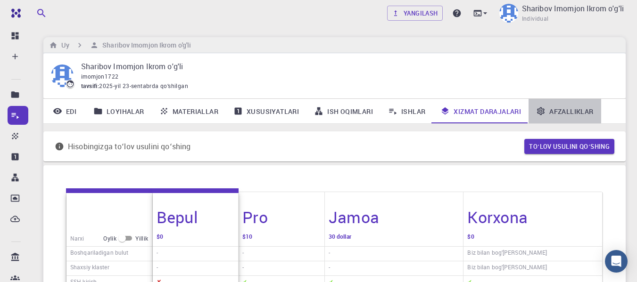
click at [545, 115] on icon at bounding box center [540, 111] width 9 height 9
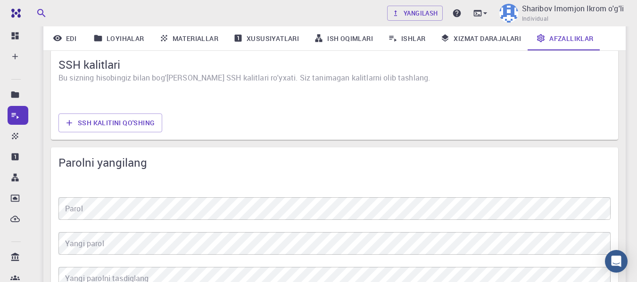
scroll to position [801, 0]
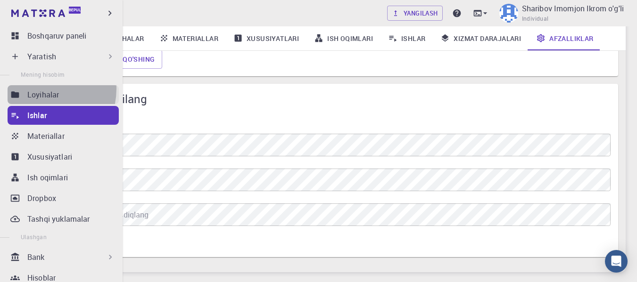
click at [38, 89] on link "Loyihalar" at bounding box center [63, 94] width 111 height 19
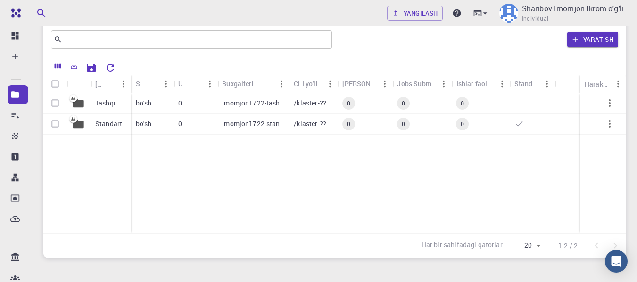
scroll to position [56, 0]
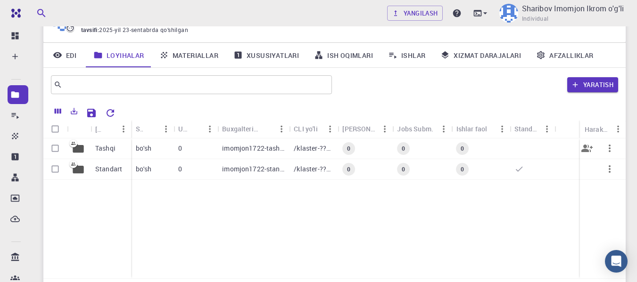
click at [195, 146] on div "0" at bounding box center [195, 149] width 44 height 21
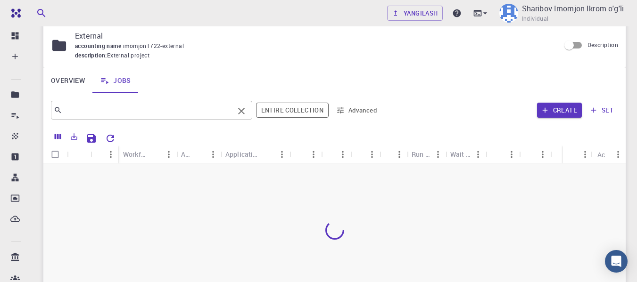
scroll to position [47, 0]
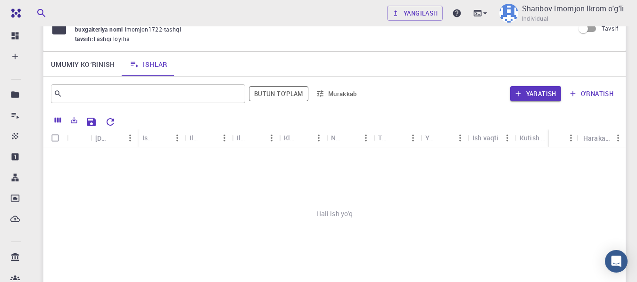
click at [581, 98] on font "o'rnatish" at bounding box center [597, 94] width 33 height 8
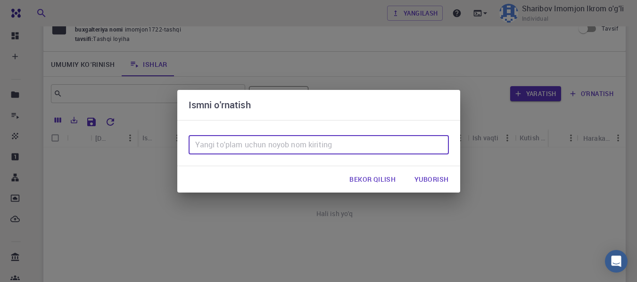
click at [292, 145] on input "text" at bounding box center [319, 145] width 260 height 19
type input "imom"
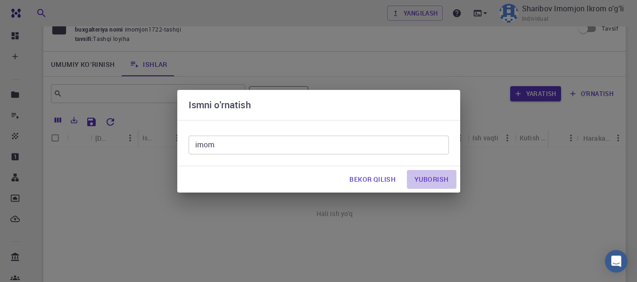
click at [431, 173] on button "Yuborish" at bounding box center [431, 179] width 49 height 19
click at [431, 177] on font "Yuborish" at bounding box center [431, 179] width 34 height 9
click at [389, 172] on button "Bekor qilish" at bounding box center [372, 179] width 61 height 19
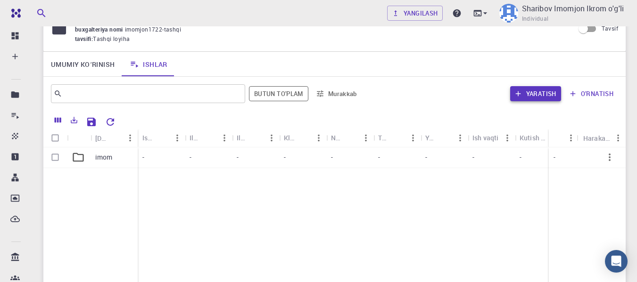
click at [544, 93] on font "Yaratish" at bounding box center [541, 94] width 30 height 8
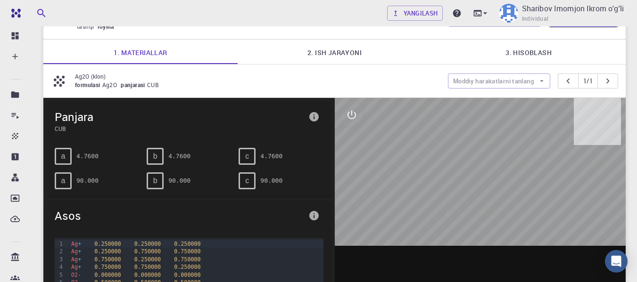
scroll to position [141, 0]
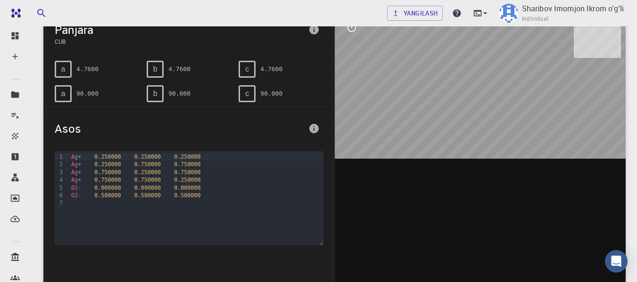
click at [474, 168] on div at bounding box center [480, 157] width 291 height 293
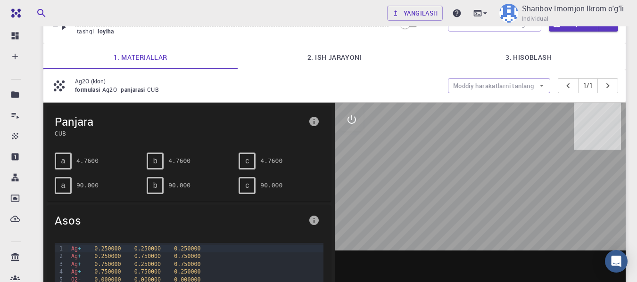
scroll to position [47, 0]
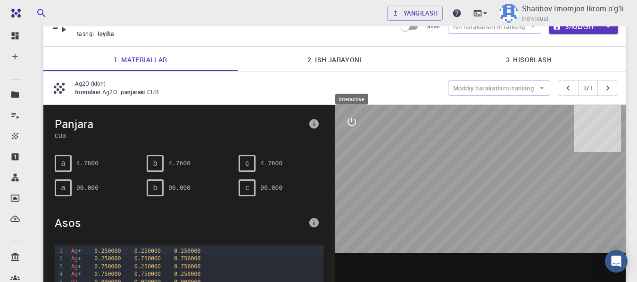
click at [357, 116] on button "interaktiv" at bounding box center [351, 122] width 23 height 23
click at [350, 209] on icon "eksport" at bounding box center [351, 212] width 7 height 8
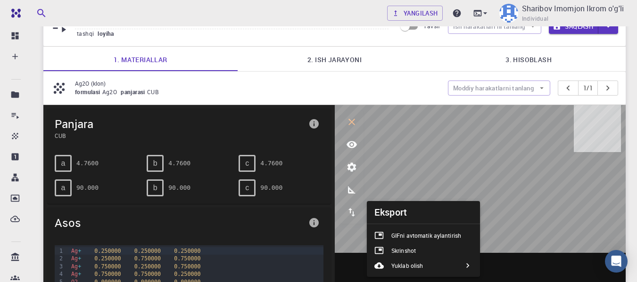
click at [404, 232] on font "GIFni avtomatik aylantirish" at bounding box center [426, 236] width 70 height 8
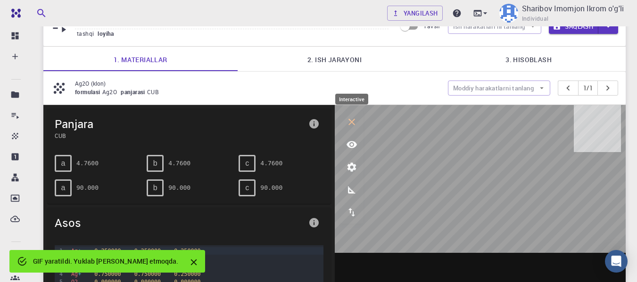
click at [351, 124] on icon "interaktiv" at bounding box center [351, 121] width 11 height 11
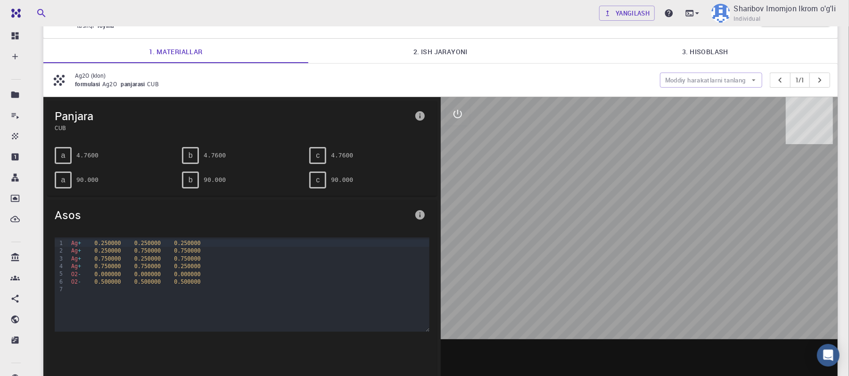
scroll to position [0, 0]
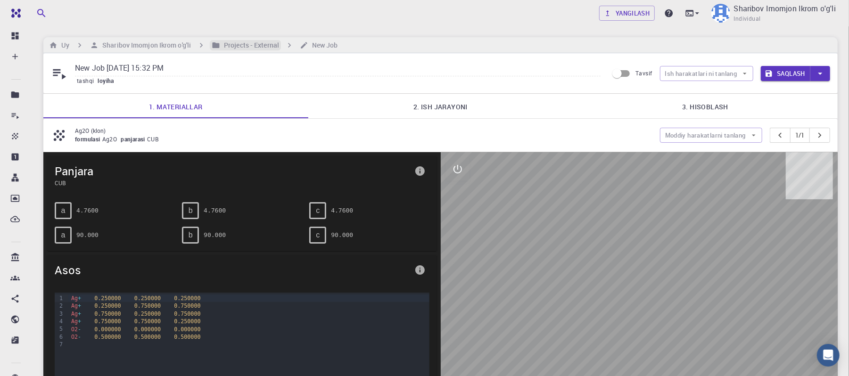
click at [249, 42] on h6 "Projects - External" at bounding box center [249, 45] width 59 height 10
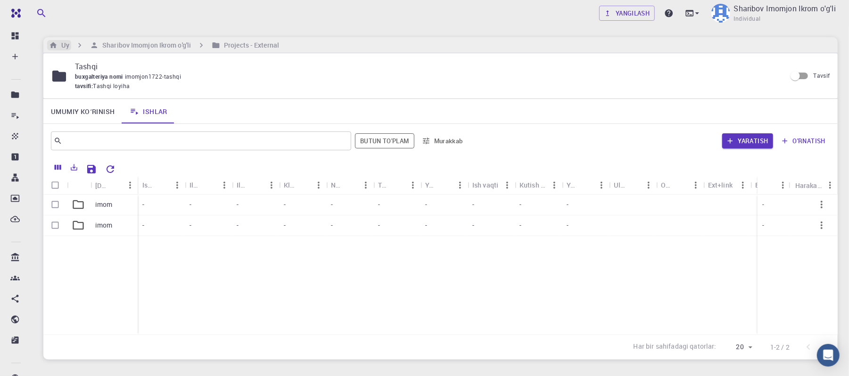
click at [70, 44] on div "Uy" at bounding box center [59, 45] width 24 height 10
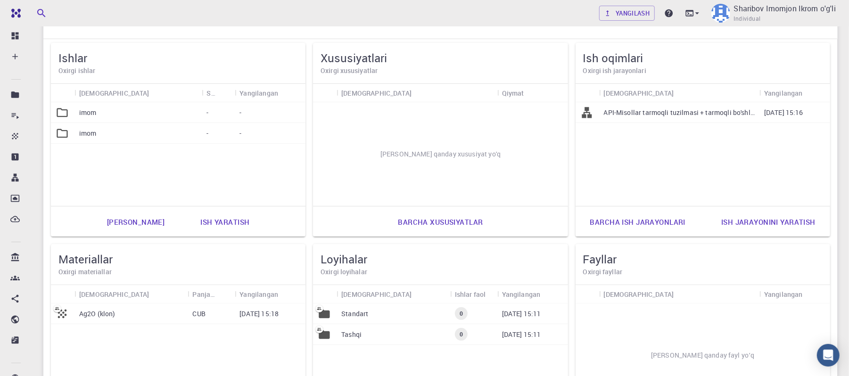
click at [185, 161] on div "imom - - imom - -" at bounding box center [178, 154] width 255 height 104
click at [642, 105] on div "API-Misollar tarmoqli tuzilmasi + tarmoqli bo'shlig'i (D3-GGA-BS-BG-DOS) (klon)…" at bounding box center [679, 112] width 160 height 21
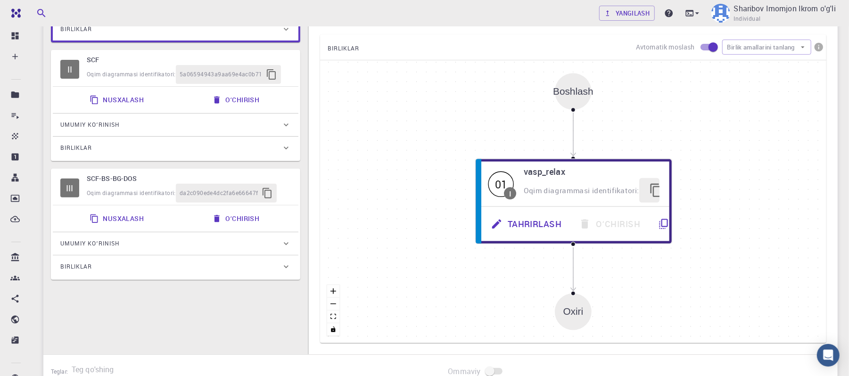
scroll to position [189, 0]
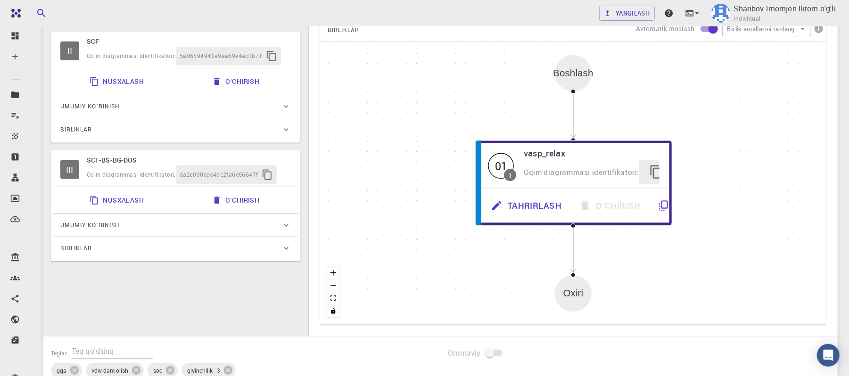
click at [572, 83] on div "Boshlash" at bounding box center [573, 73] width 37 height 37
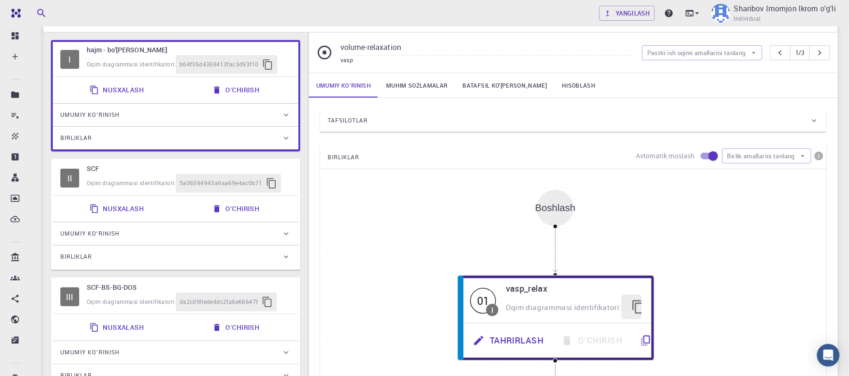
scroll to position [0, 0]
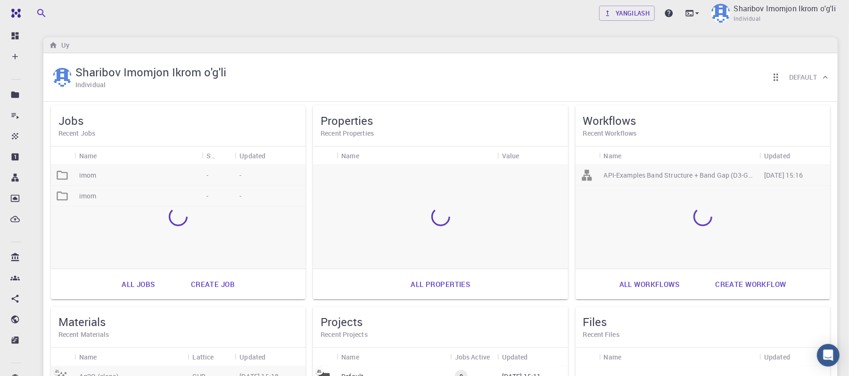
scroll to position [63, 0]
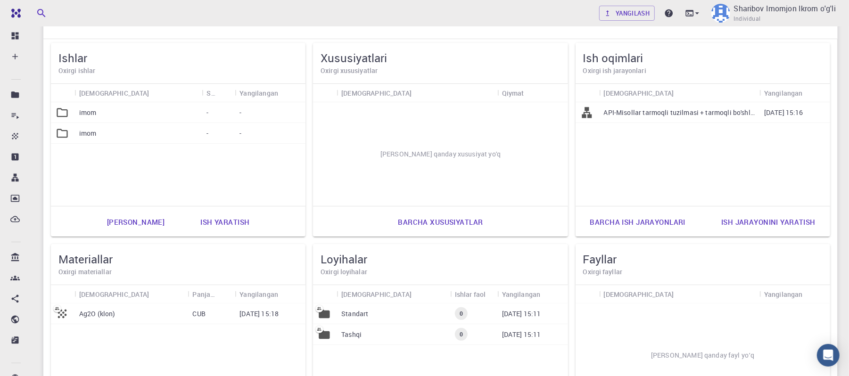
click at [635, 279] on div "Fayllar Oxirgi fayllar" at bounding box center [703, 264] width 255 height 41
